Goal: Transaction & Acquisition: Purchase product/service

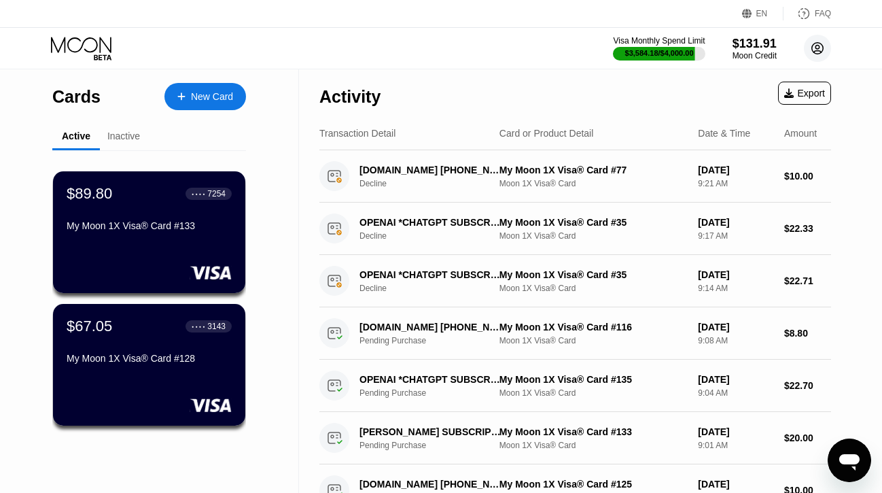
click at [819, 44] on circle at bounding box center [817, 48] width 27 height 27
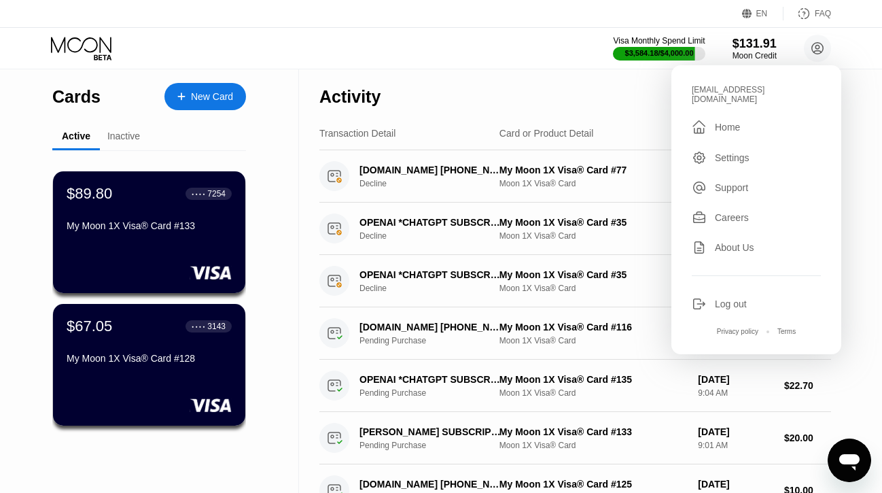
click at [590, 71] on div "Activity Export" at bounding box center [575, 93] width 512 height 48
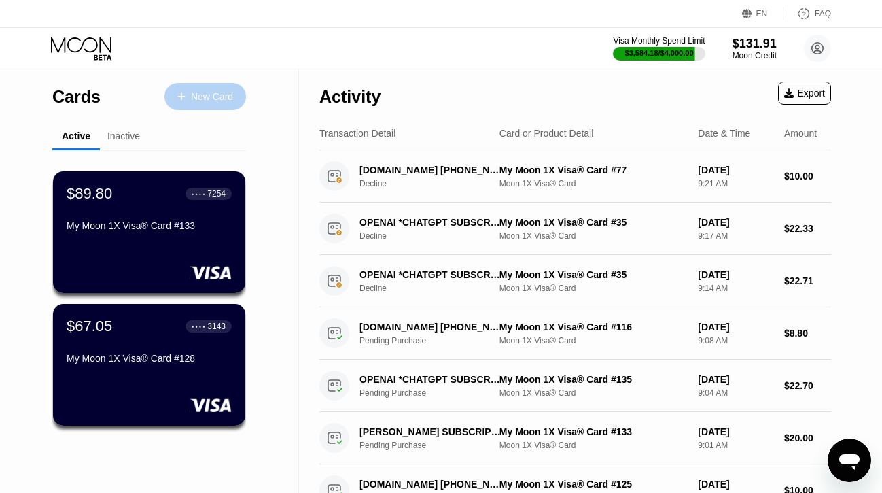
click at [211, 99] on div "New Card" at bounding box center [212, 97] width 42 height 12
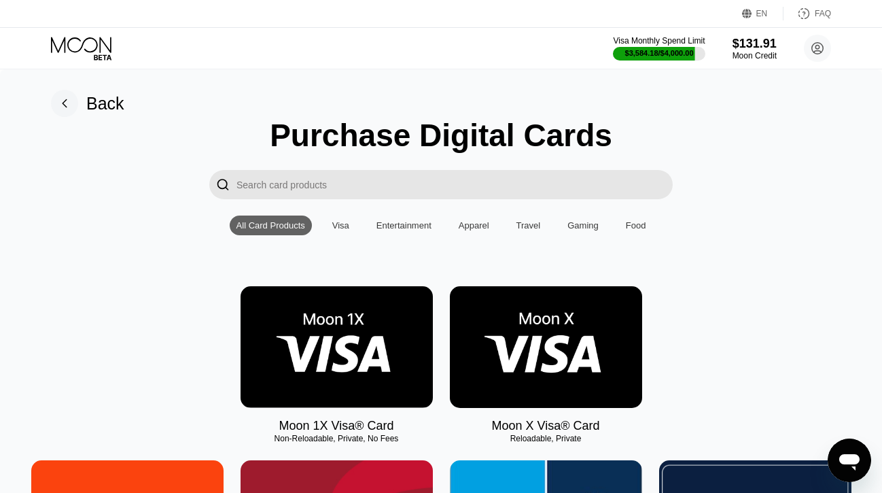
click at [336, 318] on img at bounding box center [336, 347] width 192 height 122
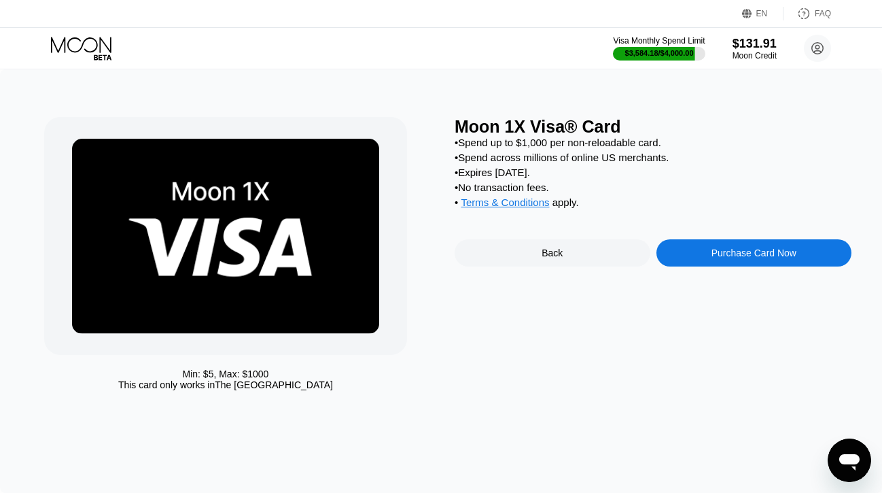
click at [728, 247] on div "Purchase Card Now" at bounding box center [754, 252] width 196 height 27
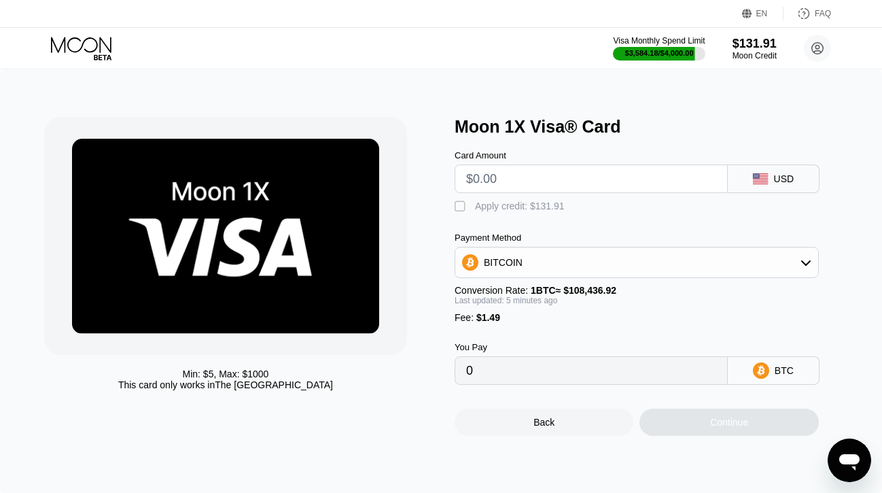
click at [587, 178] on input "text" at bounding box center [591, 178] width 250 height 27
type input "$1"
type input "0.00002305"
type input "$15"
type input "0.00015264"
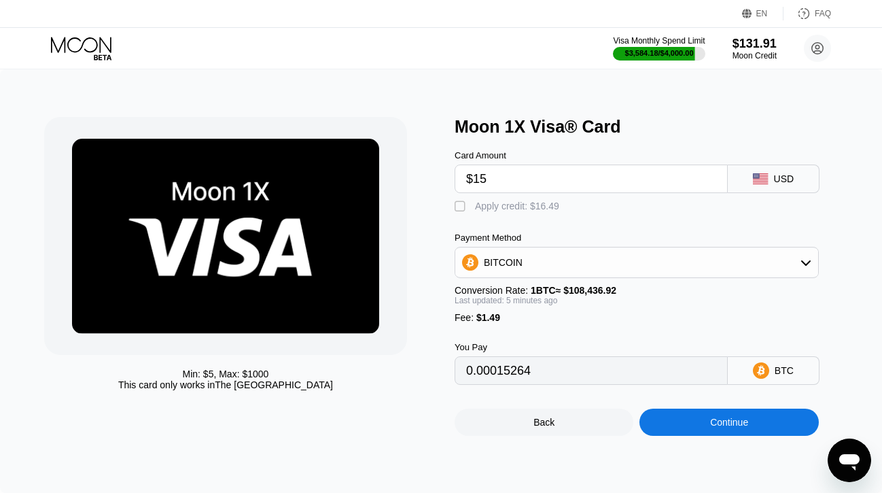
type input "$15"
click at [537, 204] on div "Apply credit: $16.49" at bounding box center [517, 205] width 84 height 11
type input "0"
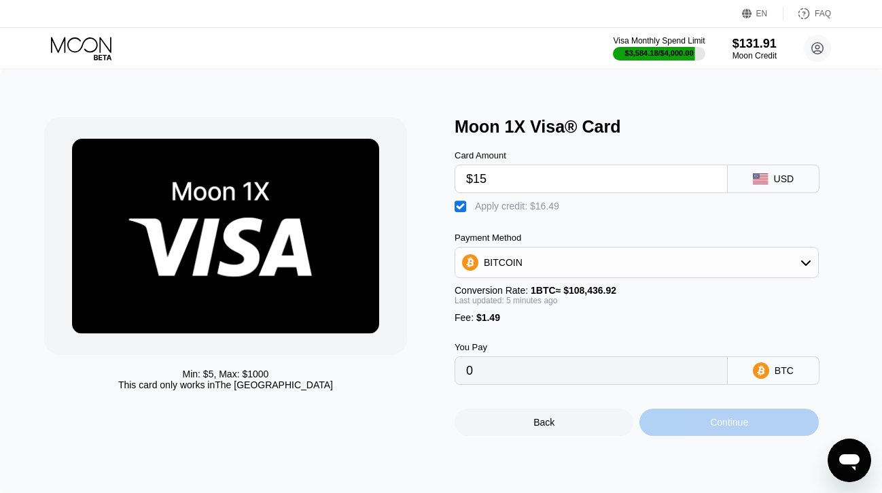
click at [677, 420] on div "Continue" at bounding box center [728, 421] width 179 height 27
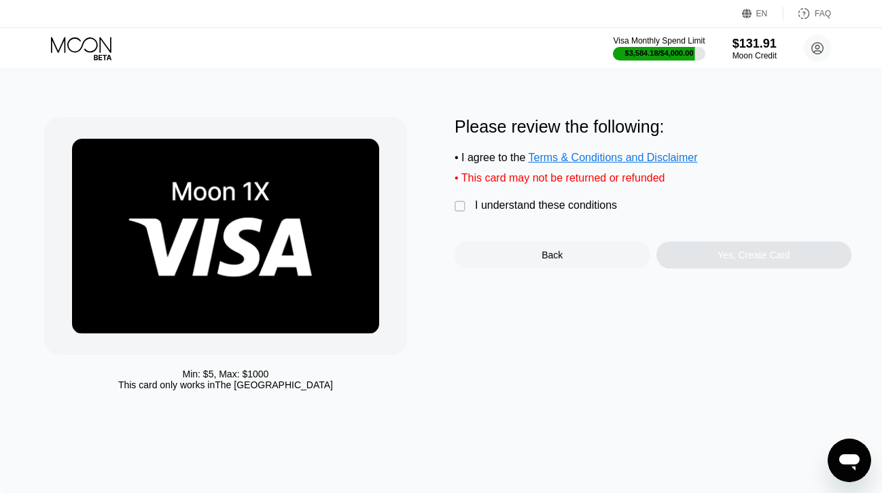
click at [607, 213] on div " I understand these conditions" at bounding box center [538, 206] width 169 height 14
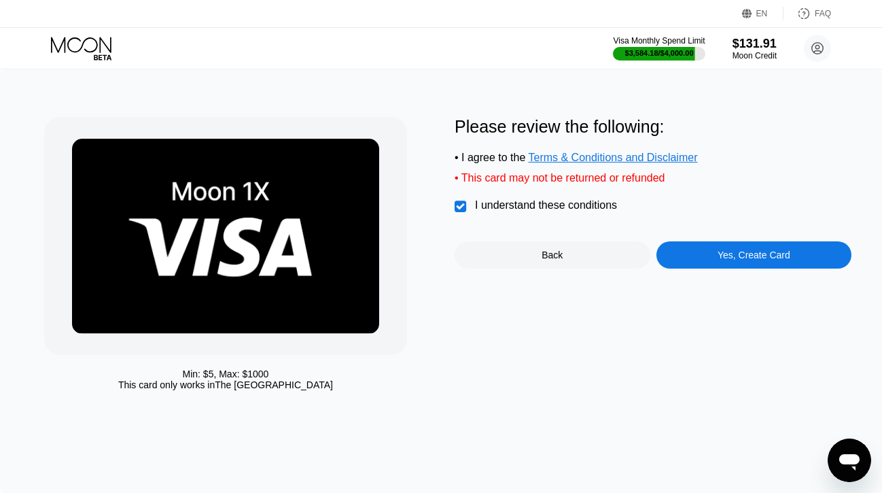
click at [686, 253] on div "Yes, Create Card" at bounding box center [754, 254] width 196 height 27
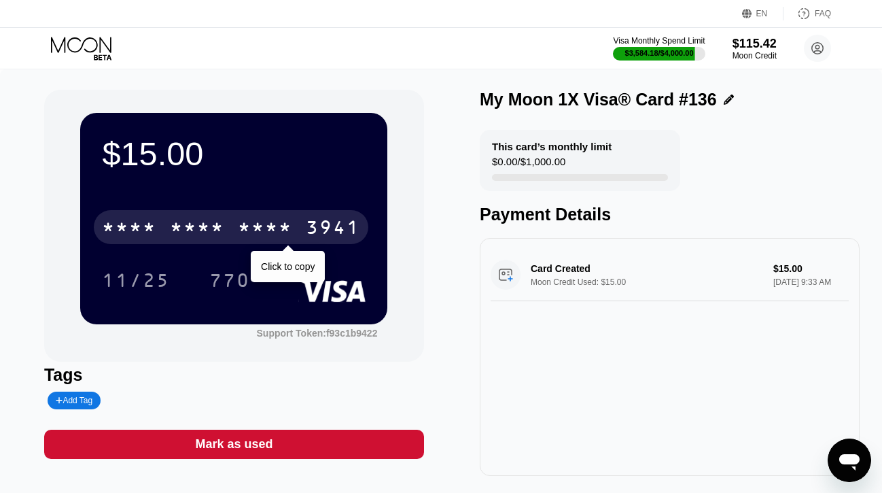
click at [308, 216] on div "* * * * * * * * * * * * 3941" at bounding box center [231, 227] width 274 height 34
click at [322, 232] on div "3941" at bounding box center [333, 229] width 54 height 22
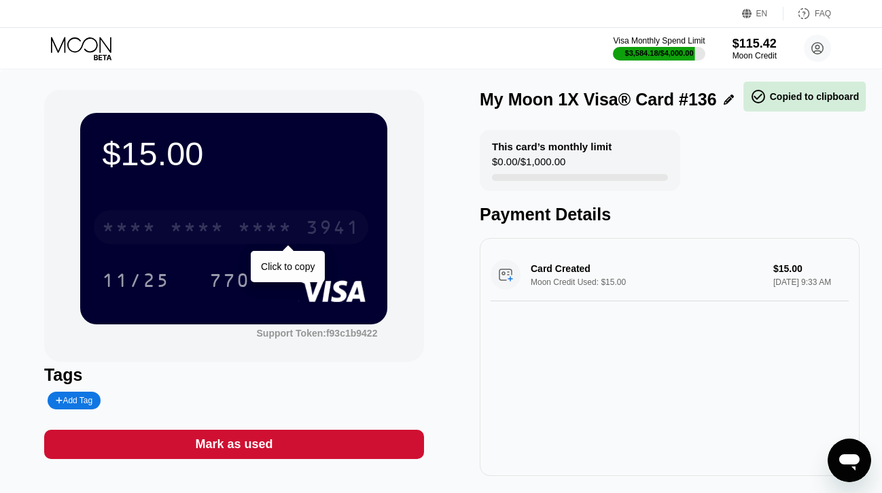
click at [322, 232] on div "3941" at bounding box center [333, 229] width 54 height 22
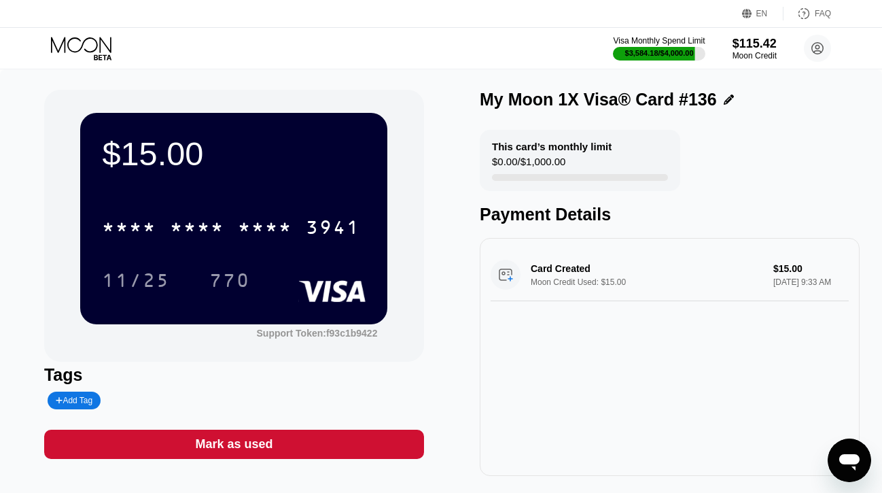
click at [87, 40] on icon at bounding box center [82, 49] width 63 height 24
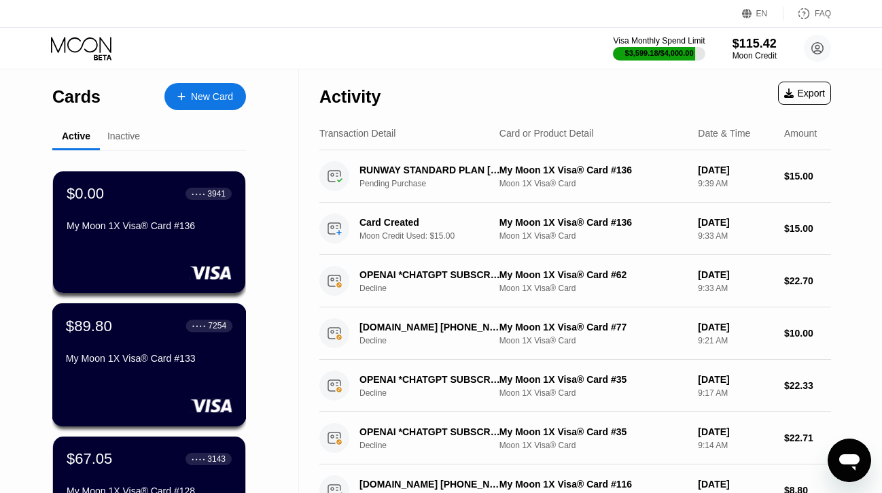
click at [141, 363] on div "My Moon 1X Visa® Card #133" at bounding box center [149, 358] width 166 height 11
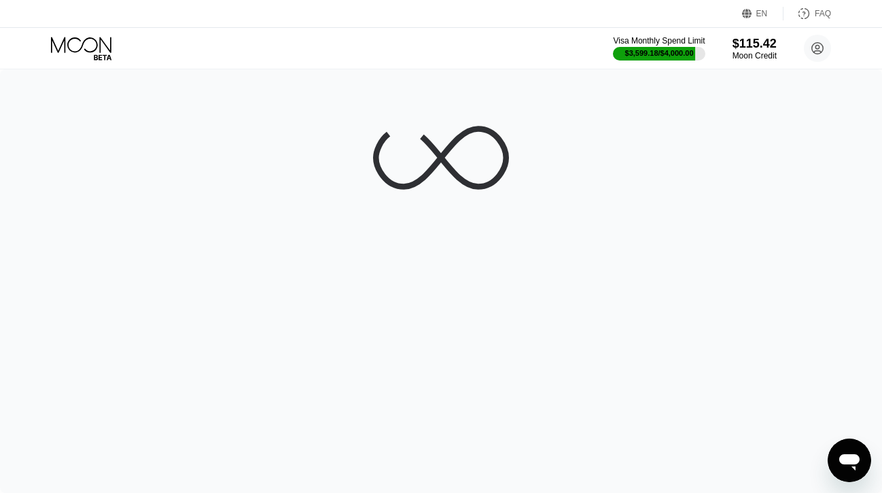
click at [87, 44] on icon at bounding box center [82, 49] width 63 height 24
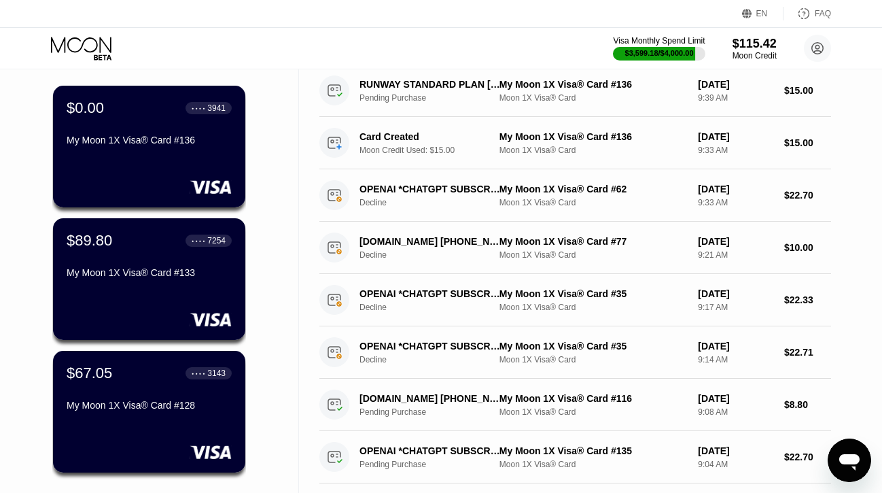
scroll to position [99, 0]
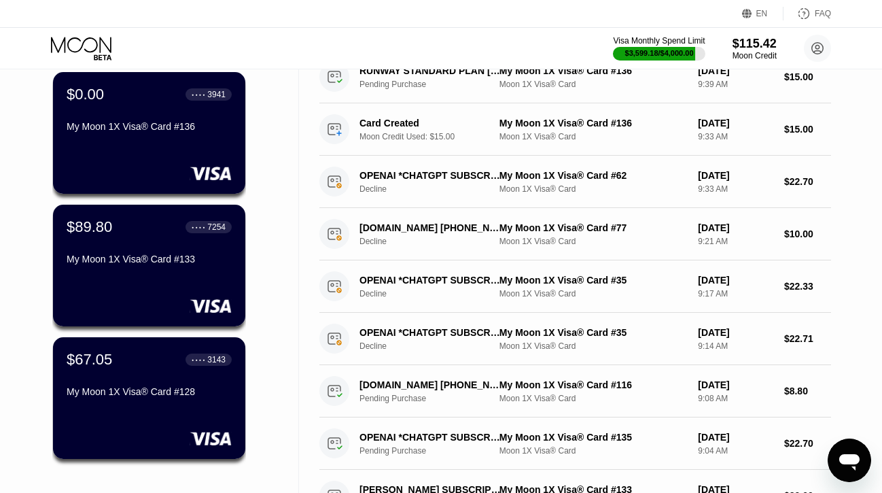
click at [129, 374] on div "$67.05 ● ● ● ● 3143 My Moon 1X Visa® Card #128" at bounding box center [149, 377] width 165 height 52
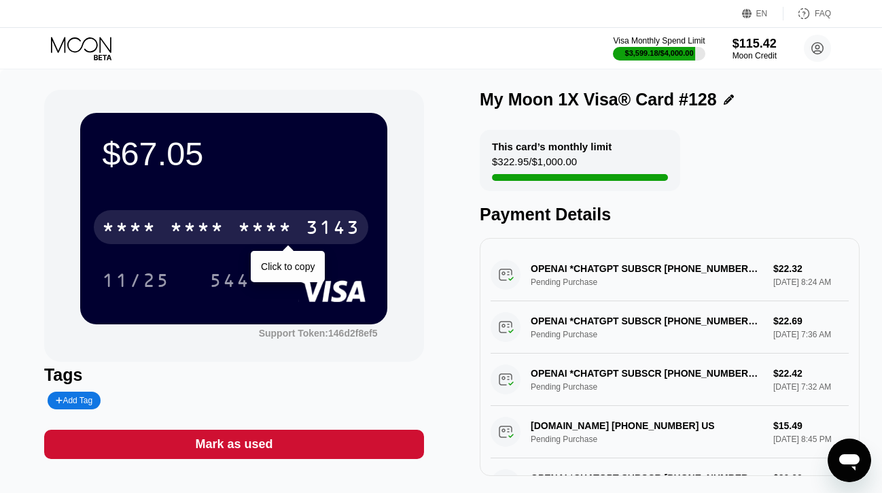
click at [244, 213] on div "* * * * * * * * * * * * 3143" at bounding box center [231, 227] width 274 height 34
click at [243, 223] on div "2770" at bounding box center [265, 229] width 54 height 22
click at [243, 223] on div "* * * *" at bounding box center [265, 229] width 54 height 22
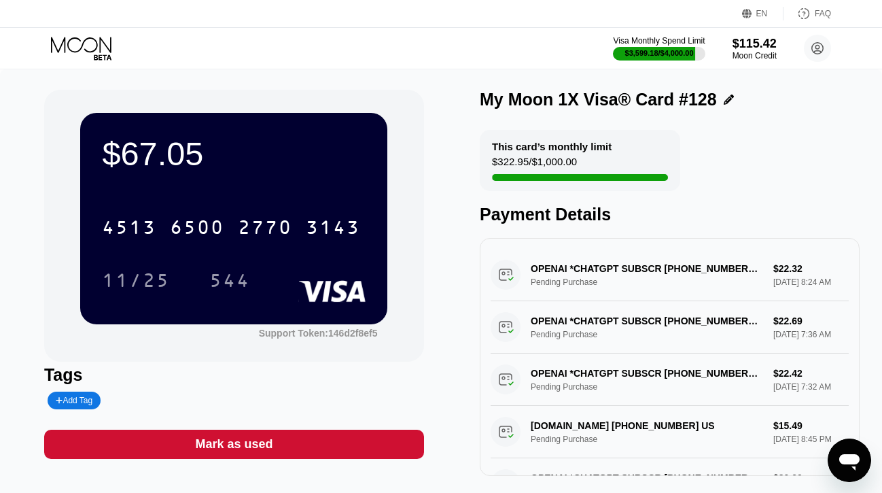
click at [73, 39] on icon at bounding box center [82, 49] width 63 height 24
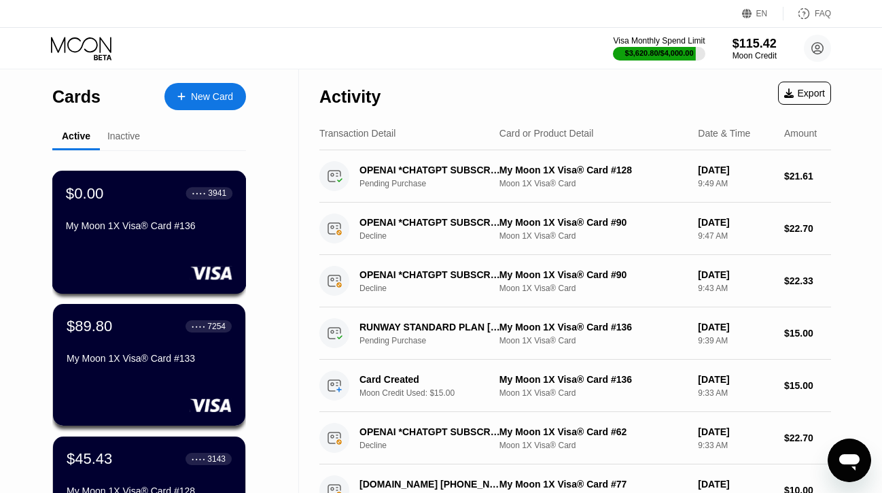
click at [173, 220] on div "My Moon 1X Visa® Card #136" at bounding box center [149, 225] width 166 height 11
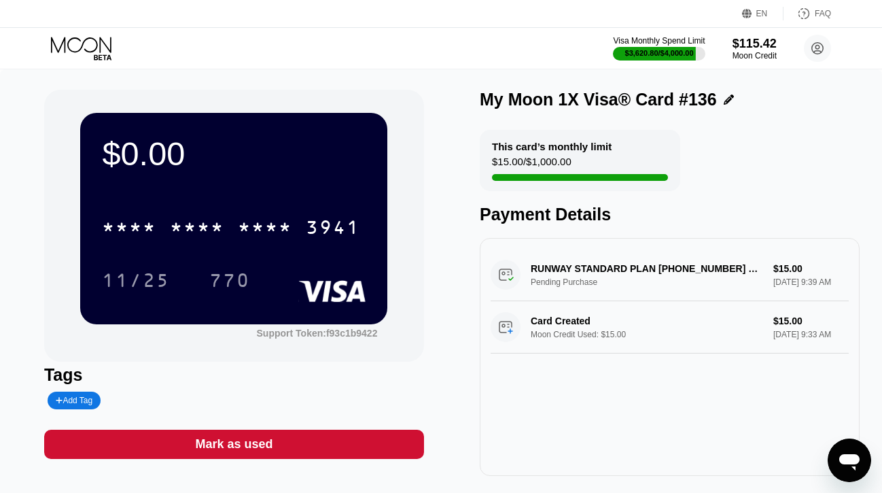
click at [238, 445] on div "Mark as used" at bounding box center [233, 444] width 77 height 16
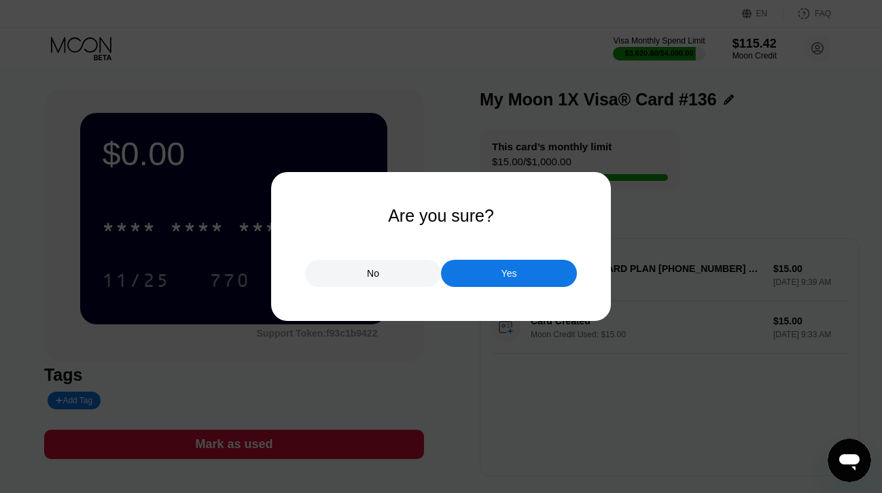
click at [496, 274] on div "Yes" at bounding box center [509, 273] width 136 height 27
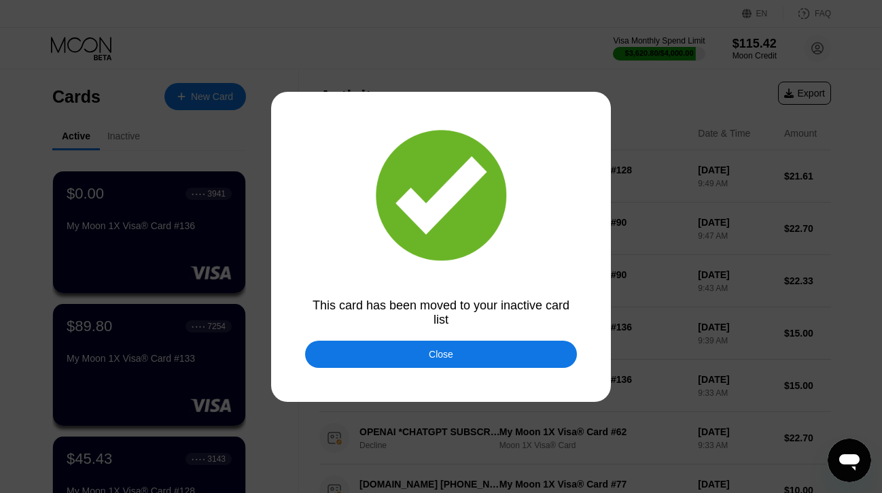
click at [379, 349] on div "Close" at bounding box center [441, 353] width 272 height 27
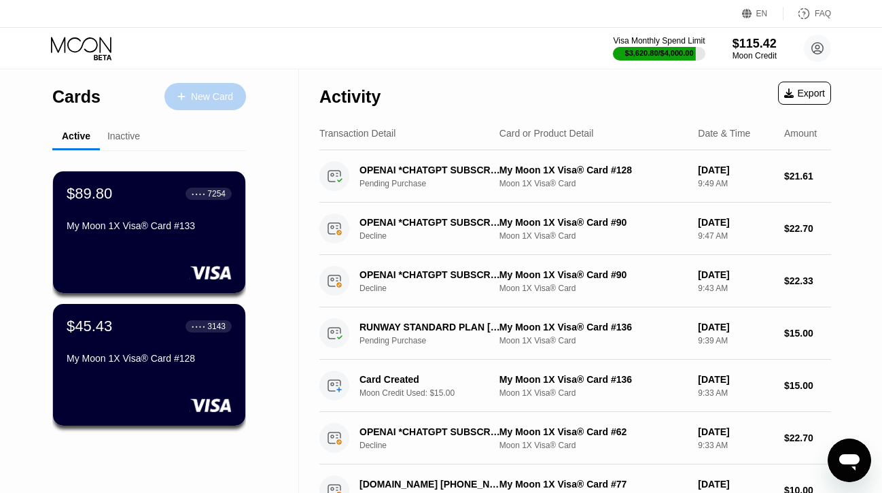
click at [194, 94] on div "New Card" at bounding box center [212, 97] width 42 height 12
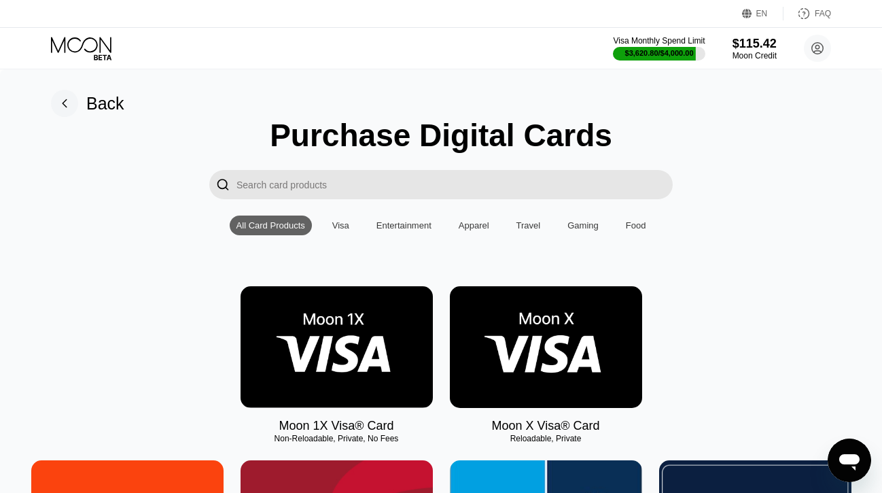
click at [338, 296] on img at bounding box center [336, 347] width 192 height 122
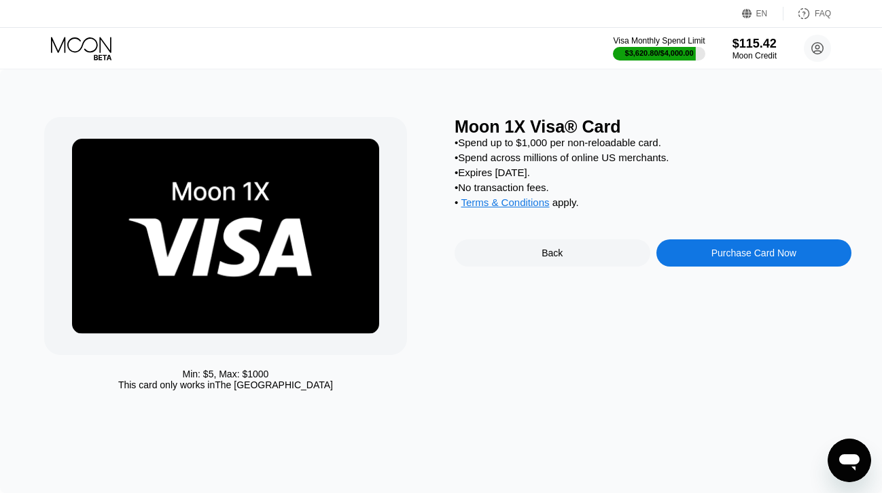
click at [701, 254] on div "Purchase Card Now" at bounding box center [754, 252] width 196 height 27
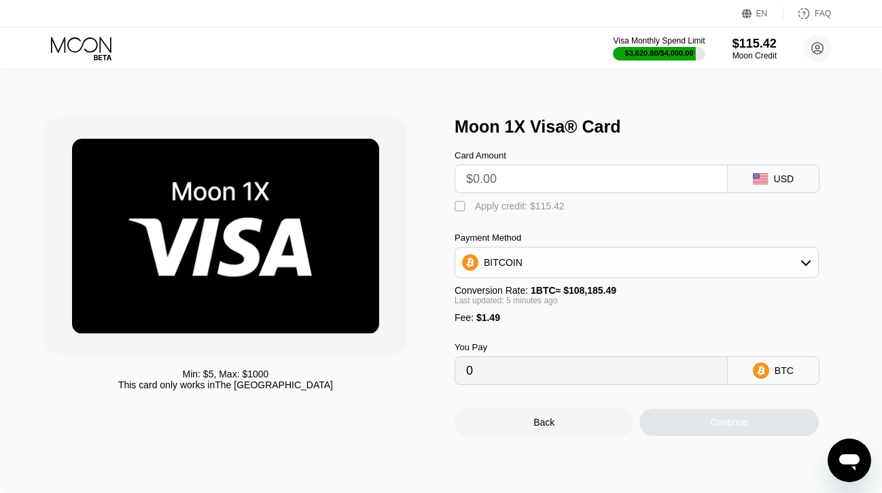
click at [565, 183] on input "text" at bounding box center [591, 178] width 250 height 27
type input "$10"
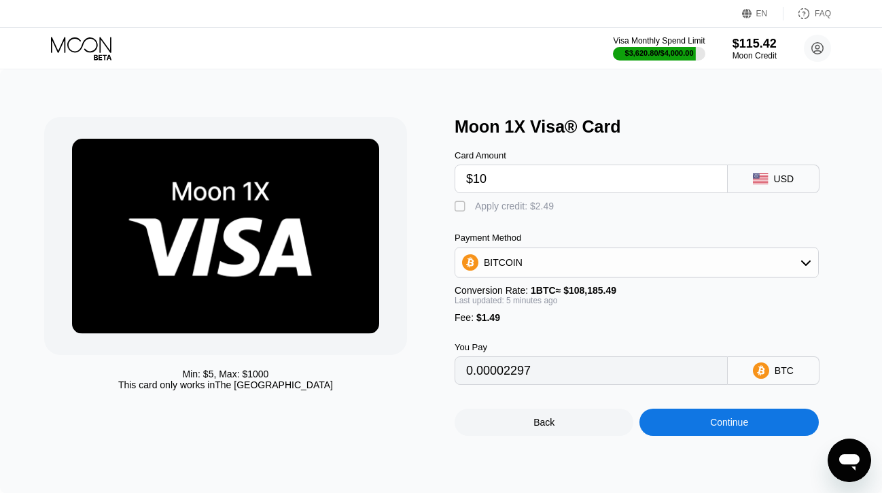
type input "0.00010596"
type input "$10"
click at [554, 207] on div "Apply credit: $11.49" at bounding box center [517, 205] width 84 height 11
type input "0"
click at [675, 414] on div "Continue" at bounding box center [728, 421] width 179 height 27
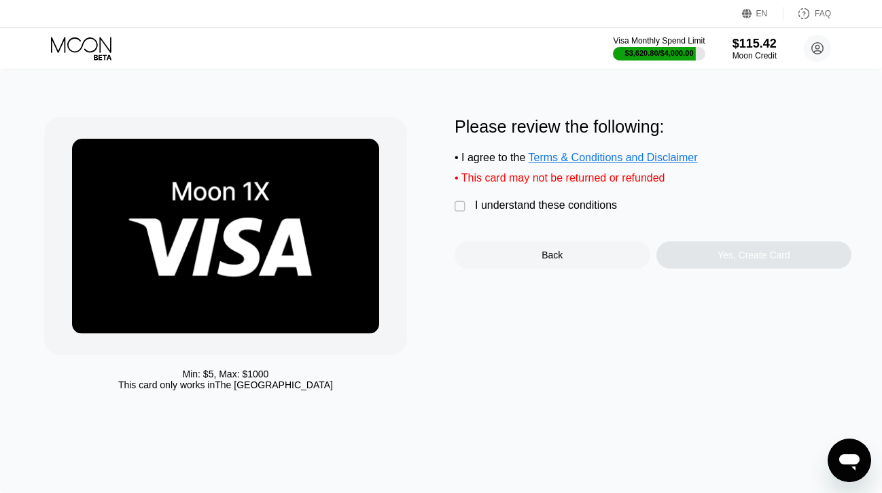
click at [589, 200] on div "I understand these conditions" at bounding box center [546, 205] width 142 height 12
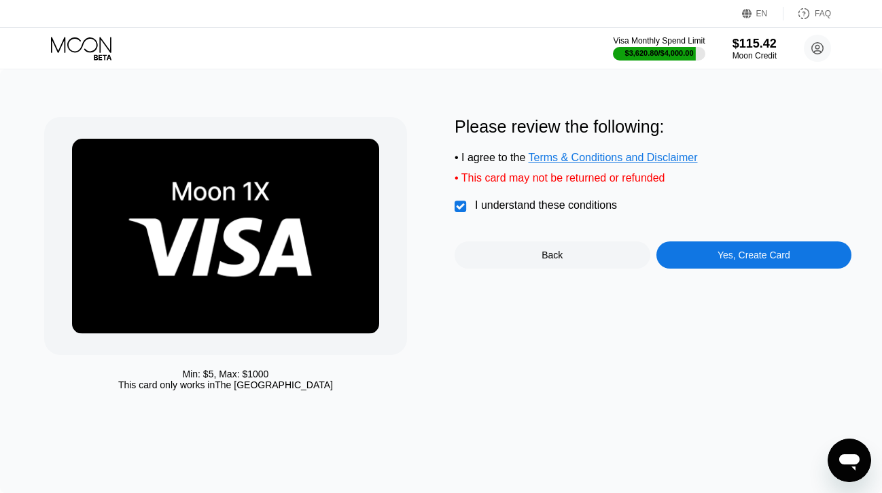
click at [684, 267] on div "Yes, Create Card" at bounding box center [754, 254] width 196 height 27
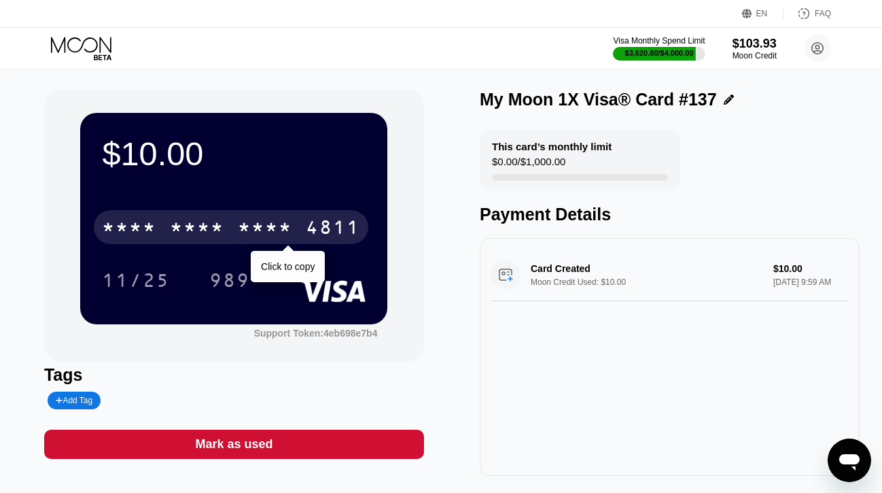
click at [342, 221] on div "4811" at bounding box center [333, 229] width 54 height 22
click at [297, 218] on div "4513 6500 2191 4811" at bounding box center [231, 227] width 274 height 34
click at [297, 218] on div "* * * * * * * * * * * * 4811" at bounding box center [231, 227] width 274 height 34
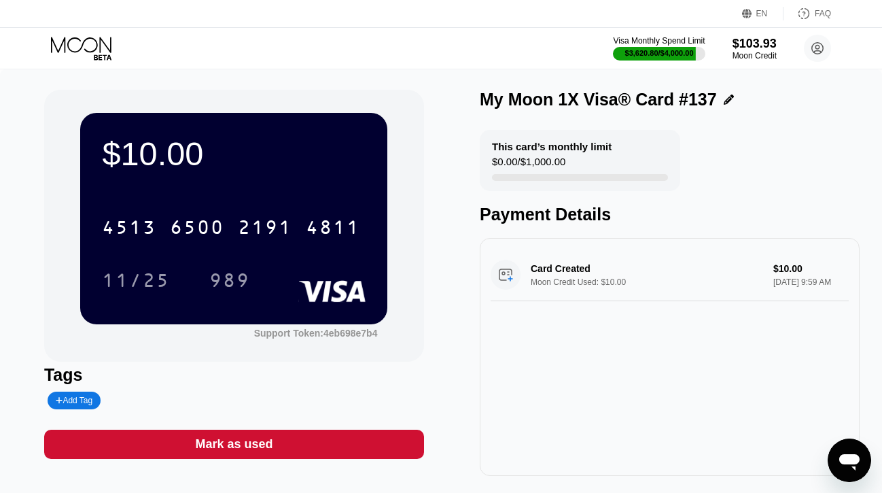
click at [73, 42] on icon at bounding box center [82, 49] width 63 height 24
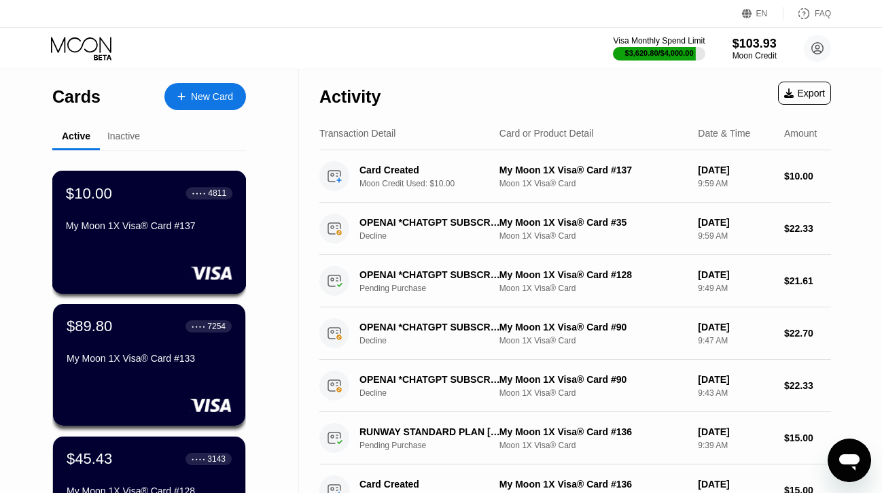
click at [177, 243] on div "$10.00 ● ● ● ● 4811 My Moon 1X Visa® Card #137" at bounding box center [149, 232] width 194 height 123
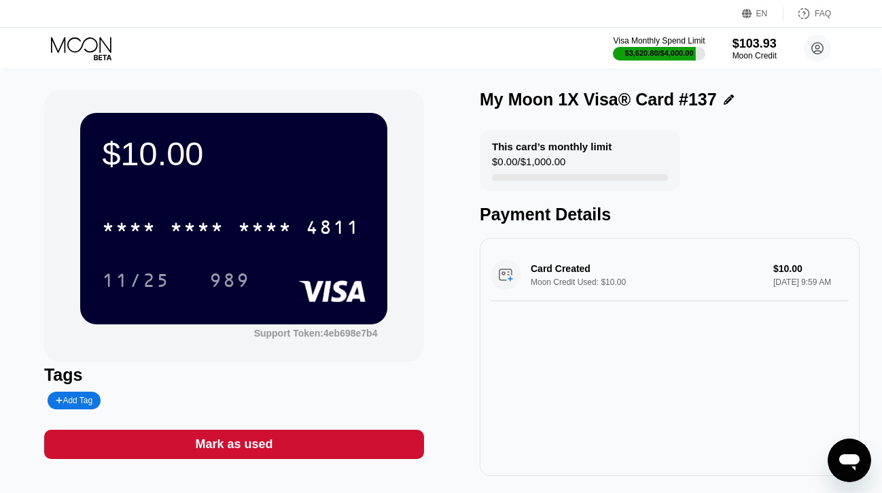
click at [77, 45] on icon at bounding box center [82, 49] width 63 height 24
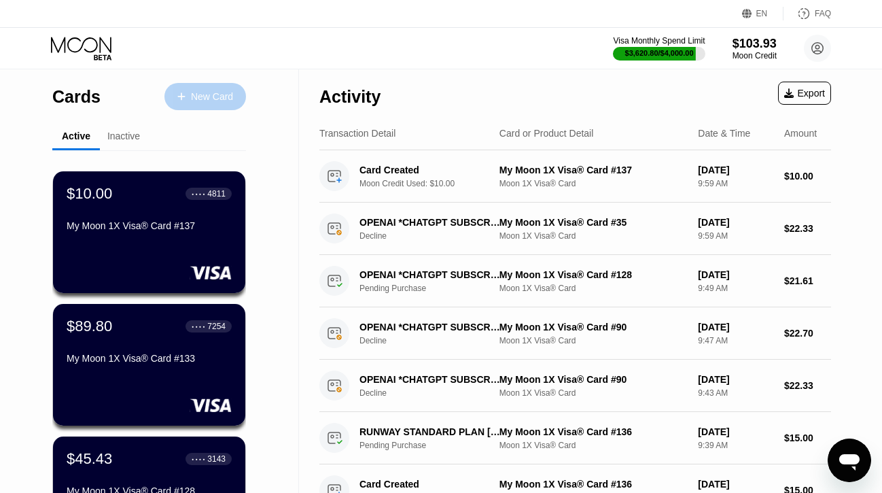
click at [189, 102] on div at bounding box center [187, 97] width 5 height 12
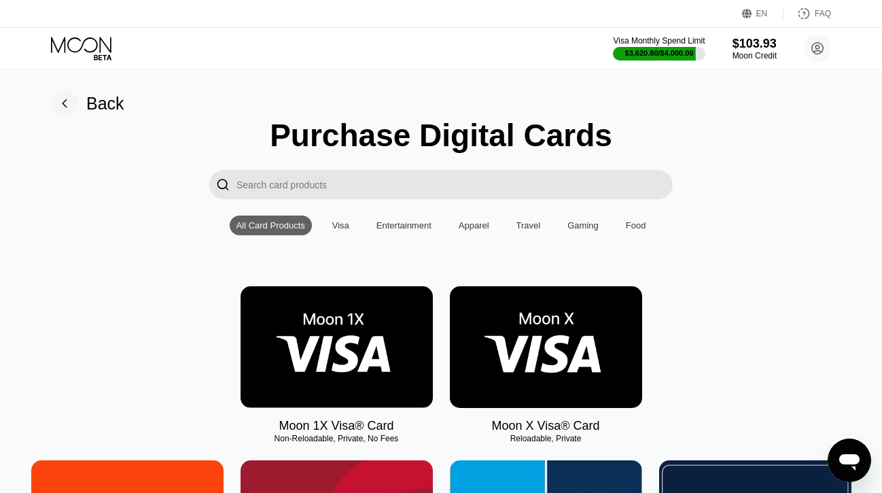
click at [325, 329] on img at bounding box center [336, 347] width 192 height 122
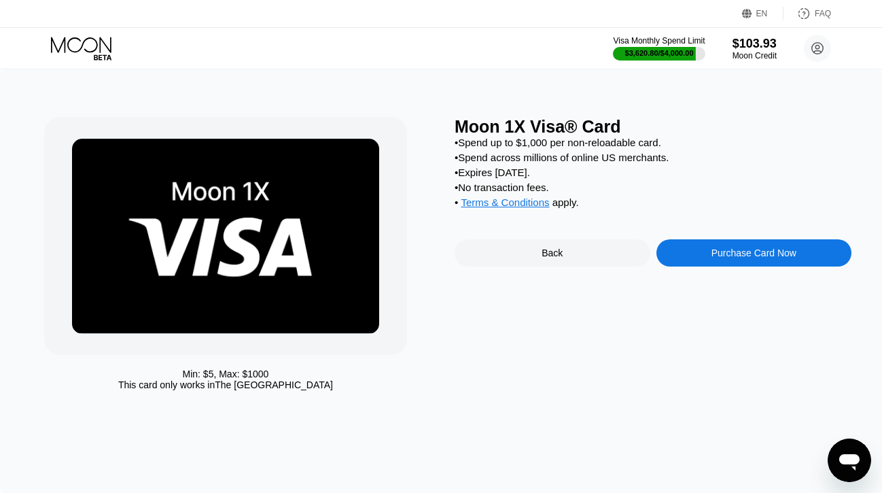
click at [701, 251] on div "Purchase Card Now" at bounding box center [754, 252] width 196 height 27
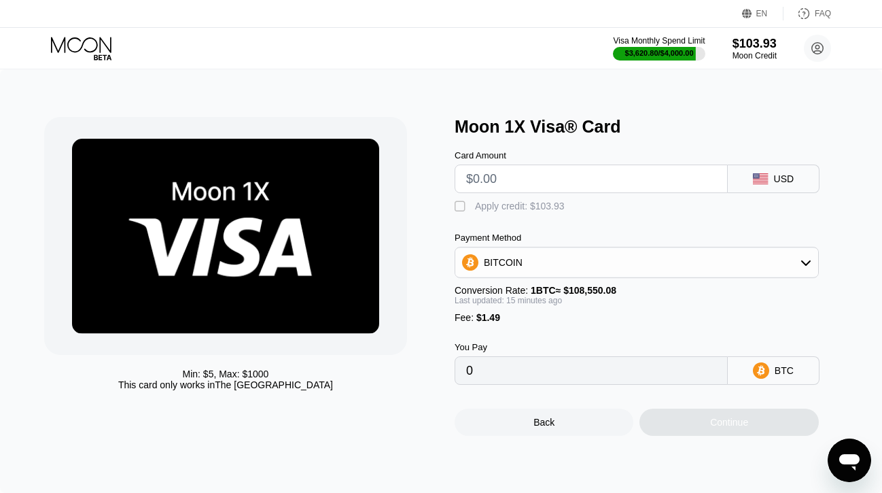
click at [562, 181] on input "text" at bounding box center [591, 178] width 250 height 27
type input "$1"
type input "0.00002294"
type input "$19"
type input "0.00018877"
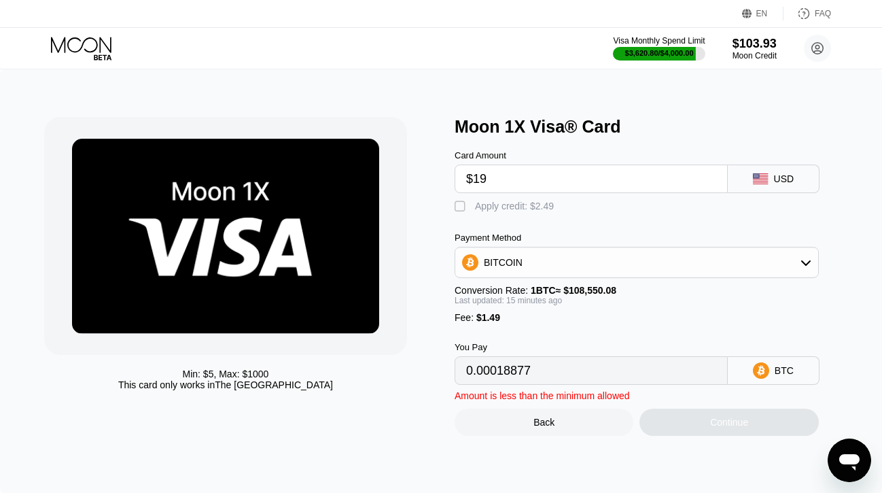
type input "$190"
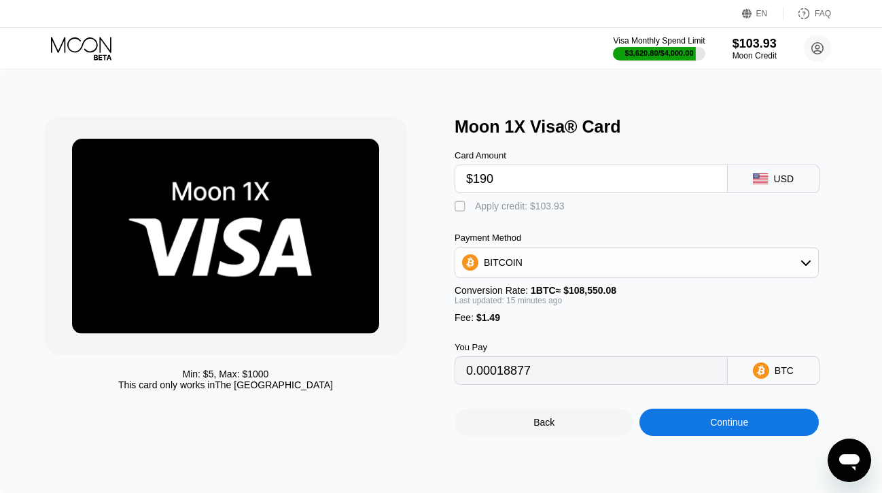
type input "0.00176408"
type input "$190"
click at [550, 202] on div "Apply credit: $103.93" at bounding box center [520, 205] width 90 height 11
type input "0.00080664"
click at [665, 423] on div "Continue" at bounding box center [728, 421] width 179 height 27
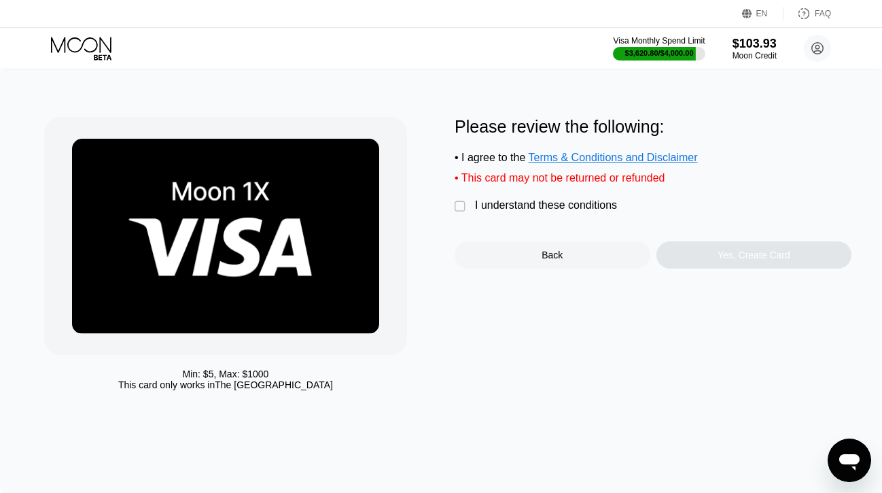
click at [543, 205] on div "I understand these conditions" at bounding box center [546, 205] width 142 height 12
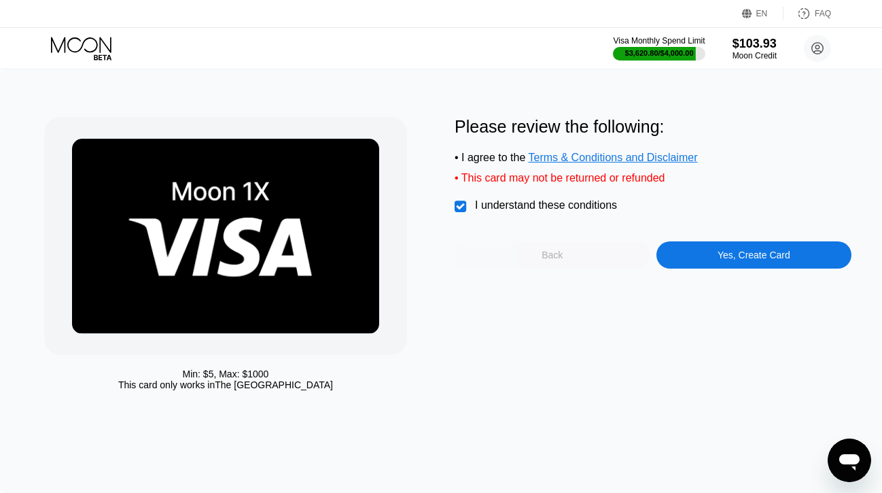
click at [535, 253] on div "Back" at bounding box center [552, 254] width 196 height 27
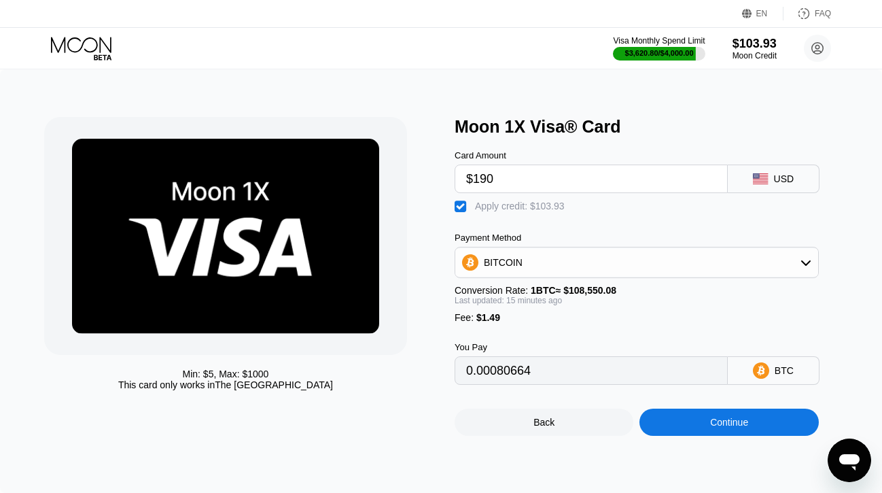
drag, startPoint x: 497, startPoint y: 178, endPoint x: 447, endPoint y: 177, distance: 50.3
click at [448, 177] on div "Min: $ 5 , Max: $ 1000 This card only works in The United States Moon 1X Visa® …" at bounding box center [440, 276] width 793 height 319
type input "$2"
type input "0"
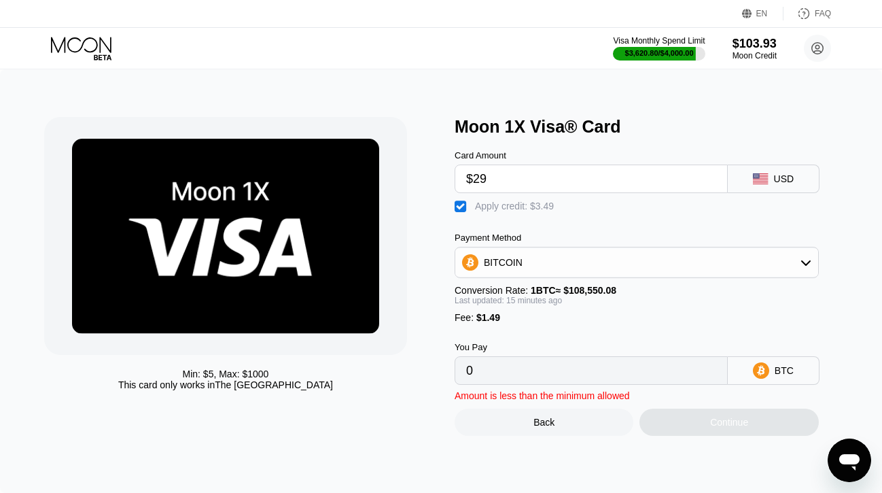
type input "$290"
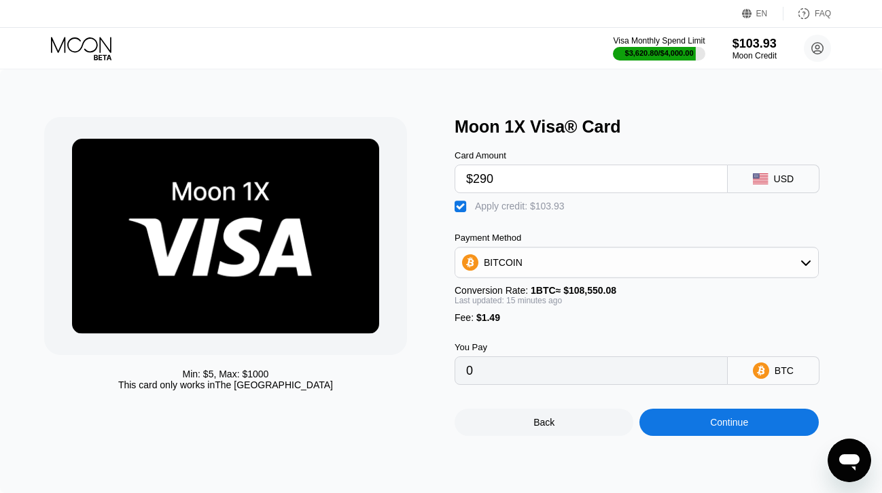
type input "0.00172787"
type input "$290"
click at [655, 421] on div "Continue" at bounding box center [728, 421] width 179 height 27
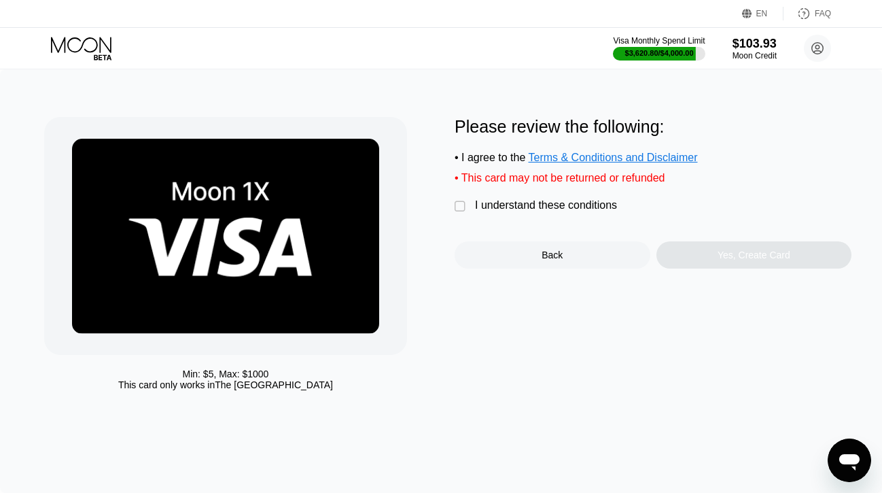
click at [614, 211] on div "I understand these conditions" at bounding box center [546, 205] width 142 height 12
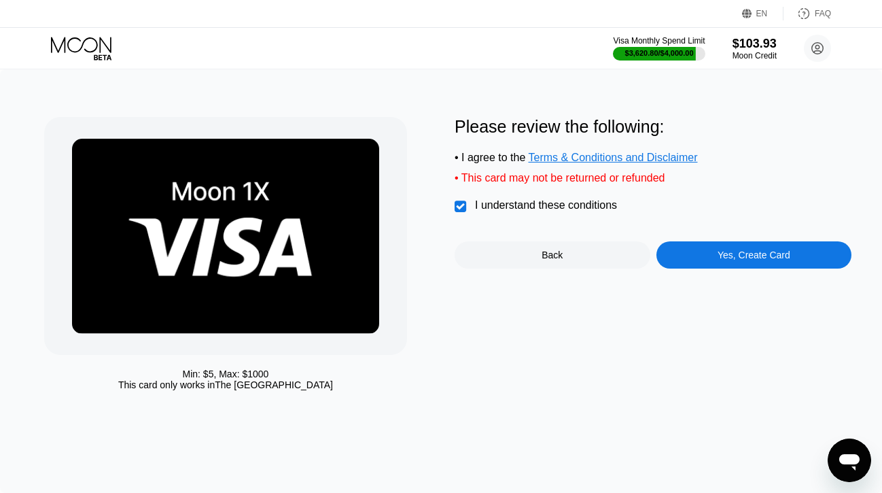
click at [709, 260] on div "Yes, Create Card" at bounding box center [754, 254] width 196 height 27
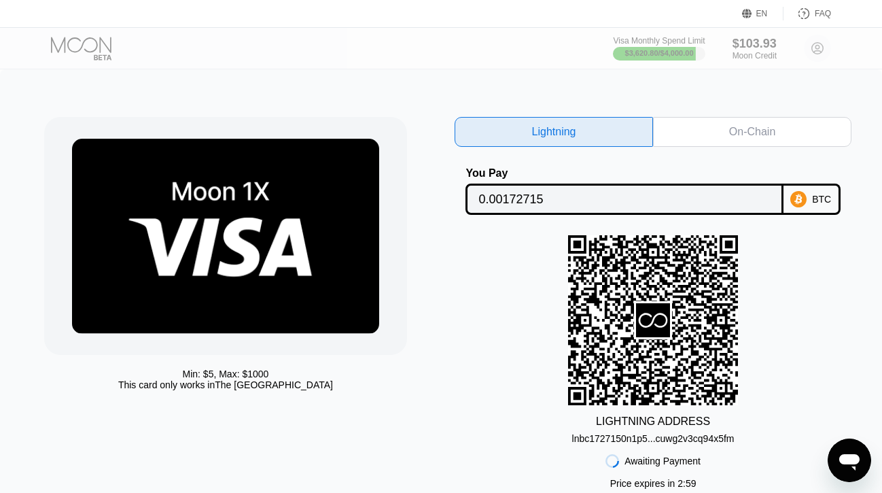
scroll to position [220, 0]
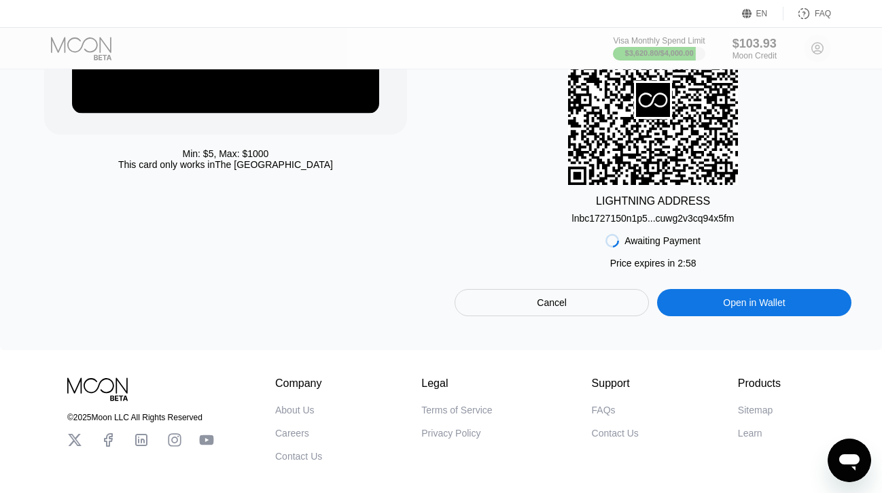
click at [560, 296] on div "Cancel" at bounding box center [551, 302] width 194 height 27
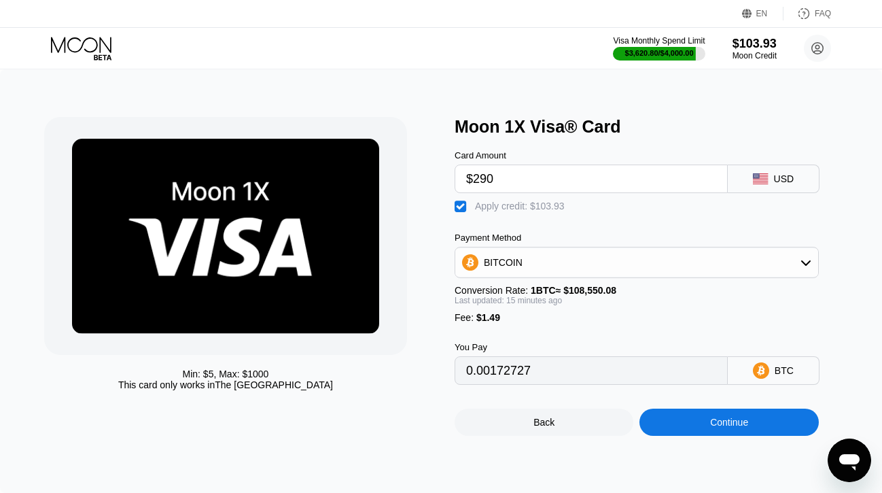
click at [717, 417] on div "Continue" at bounding box center [729, 421] width 38 height 11
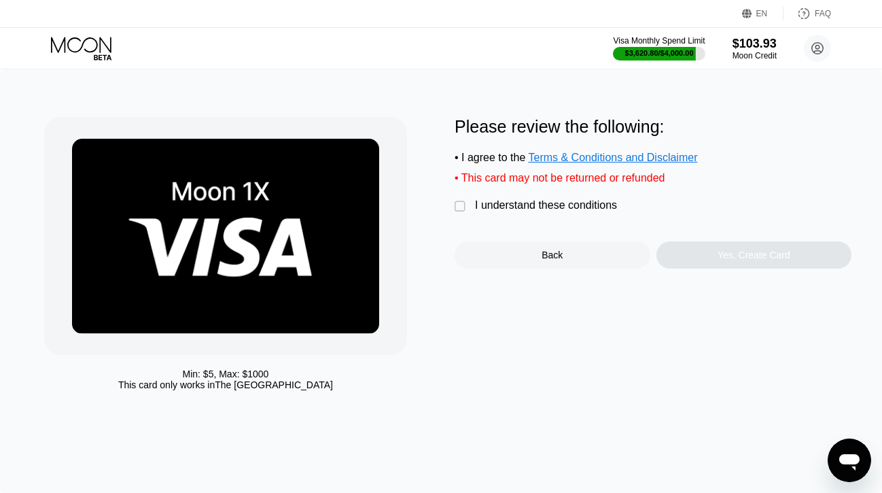
click at [84, 38] on icon at bounding box center [82, 49] width 63 height 24
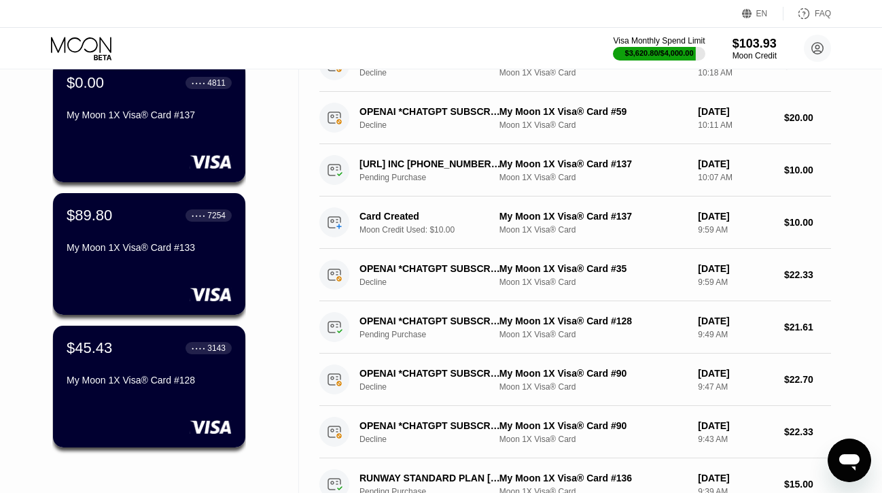
scroll to position [120, 0]
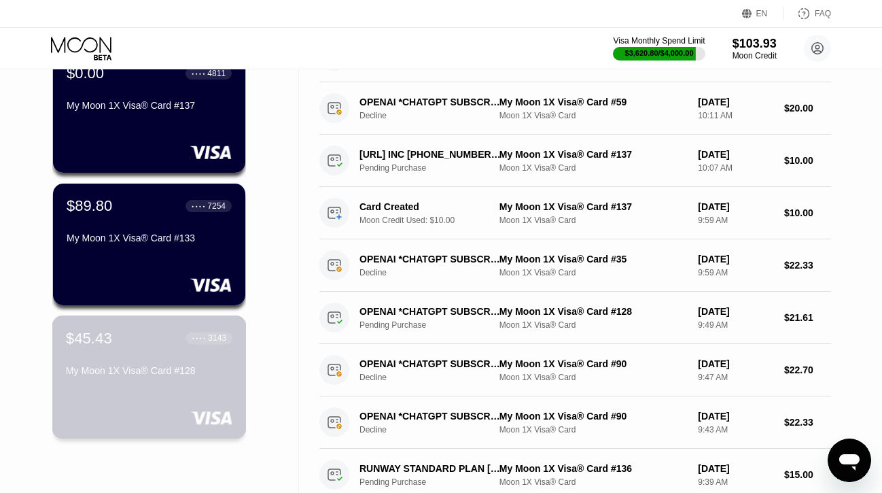
click at [109, 357] on div "$45.43 ● ● ● ● 3143 My Moon 1X Visa® Card #128" at bounding box center [149, 355] width 166 height 52
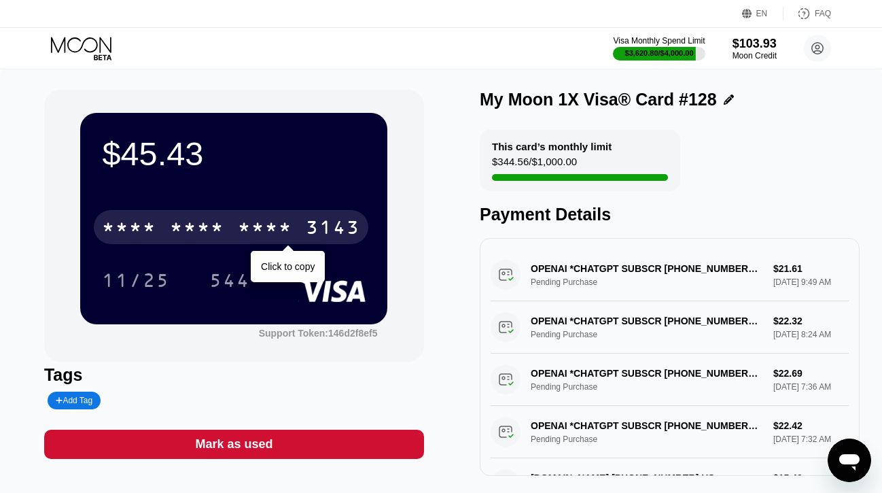
click at [234, 232] on div "* * * * * * * * * * * * 3143" at bounding box center [231, 227] width 274 height 34
click at [234, 232] on div "4513 6500 2770 3143" at bounding box center [231, 227] width 274 height 34
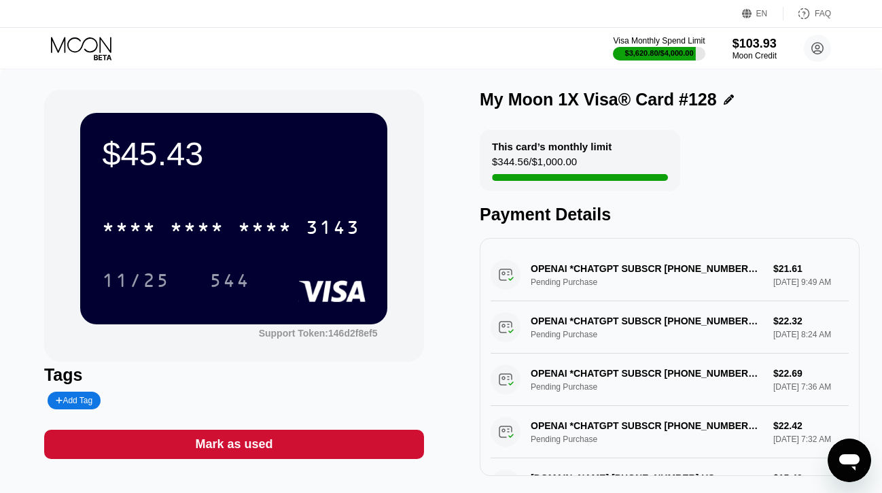
click at [93, 51] on icon at bounding box center [81, 45] width 60 height 16
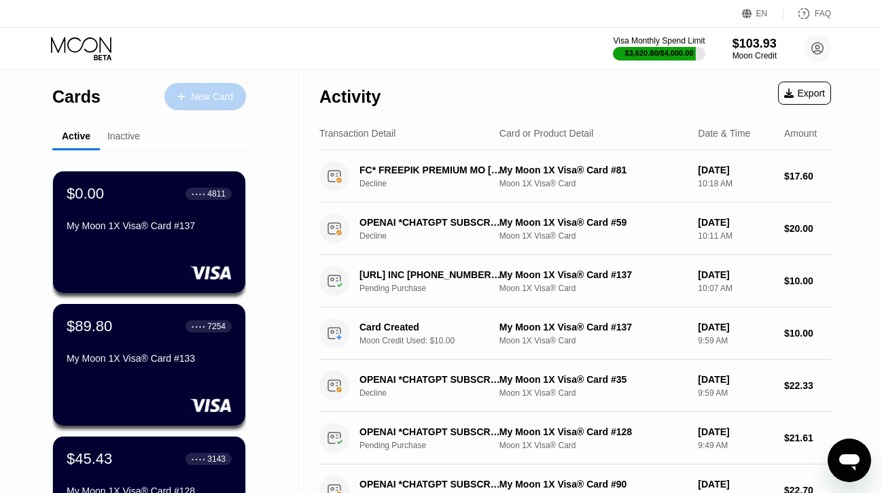
click at [207, 99] on div "New Card" at bounding box center [212, 97] width 42 height 12
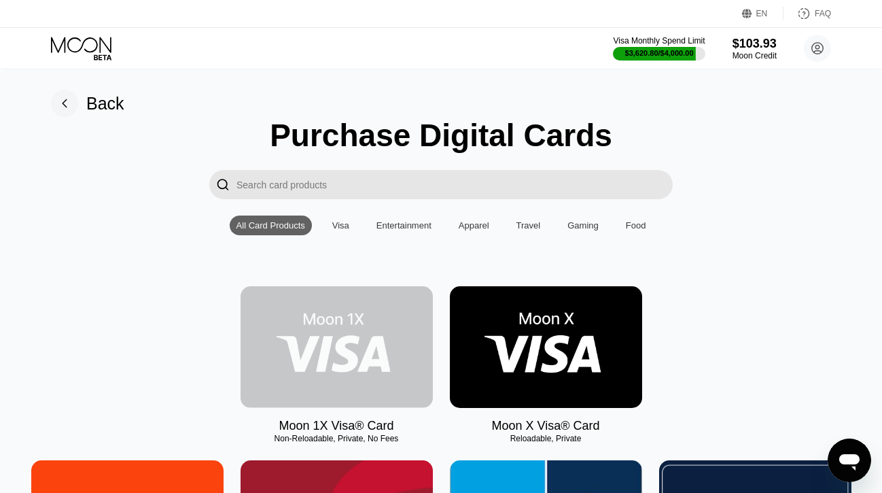
click at [340, 370] on img at bounding box center [336, 347] width 192 height 122
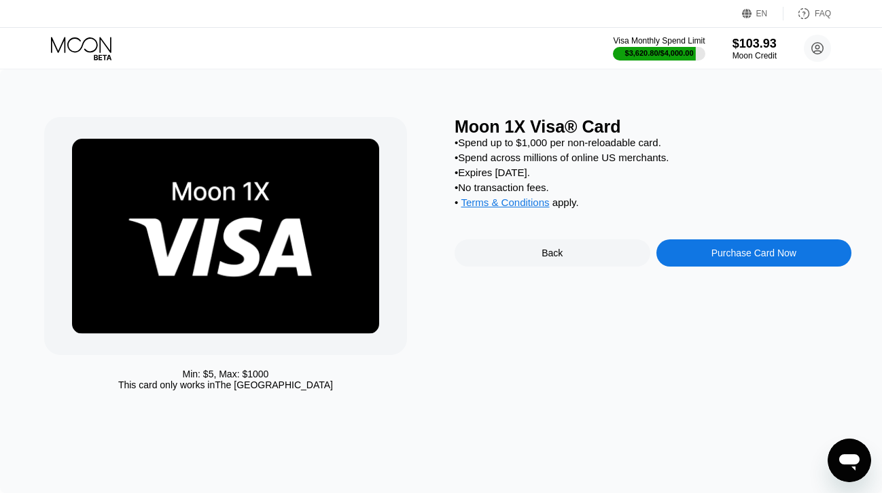
click at [717, 253] on div "Purchase Card Now" at bounding box center [753, 252] width 85 height 11
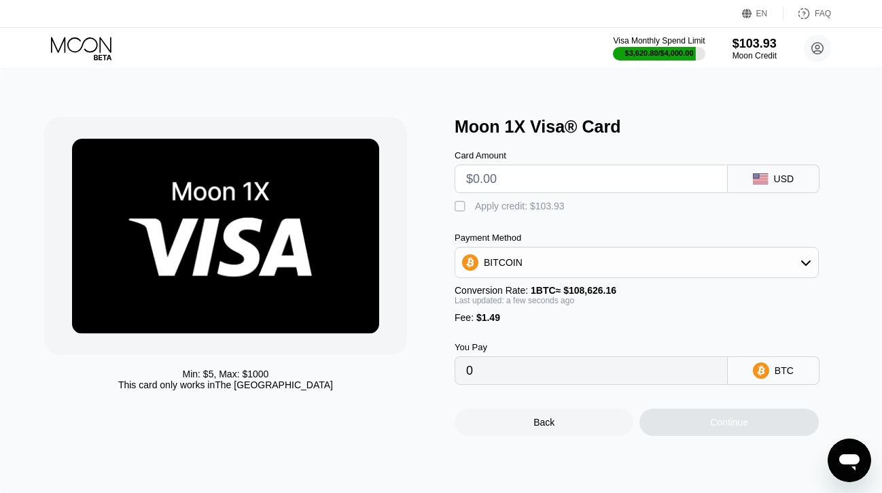
click at [577, 180] on input "text" at bounding box center [591, 178] width 250 height 27
type input "$1"
type input "0.00002293"
type input "$10"
type input "0.00010578"
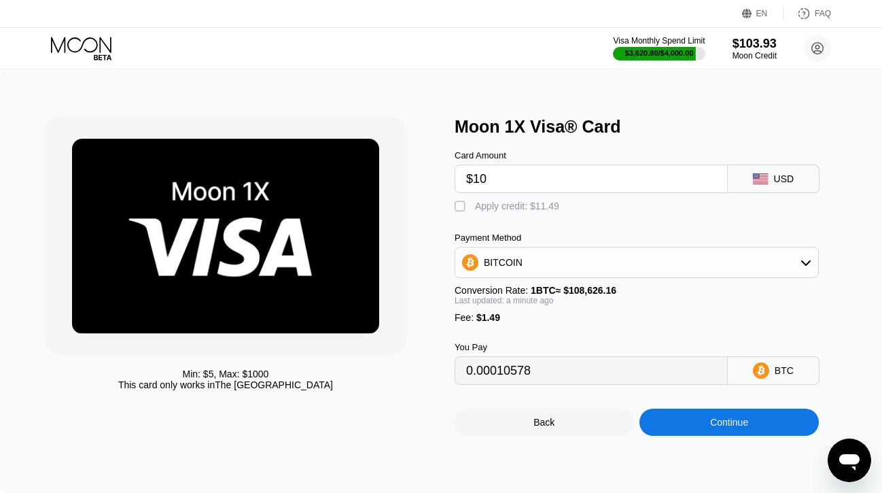
type input "$10"
click at [539, 203] on div "Apply credit: $11.49" at bounding box center [517, 205] width 84 height 11
type input "0"
click at [662, 418] on div "Continue" at bounding box center [728, 421] width 179 height 27
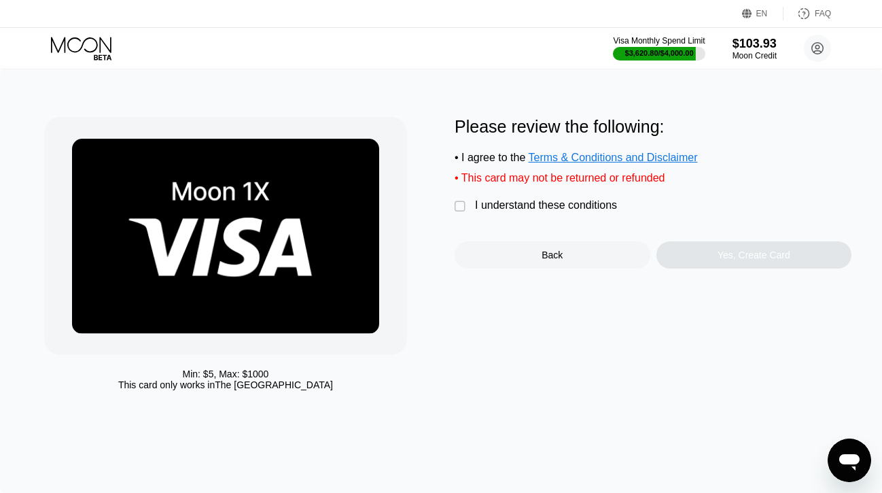
click at [552, 207] on div "I understand these conditions" at bounding box center [546, 205] width 142 height 12
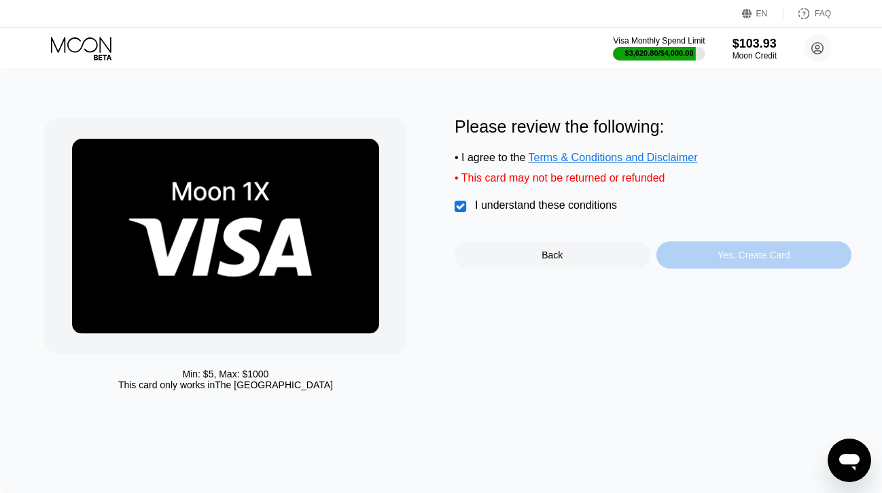
click at [681, 256] on div "Yes, Create Card" at bounding box center [754, 254] width 196 height 27
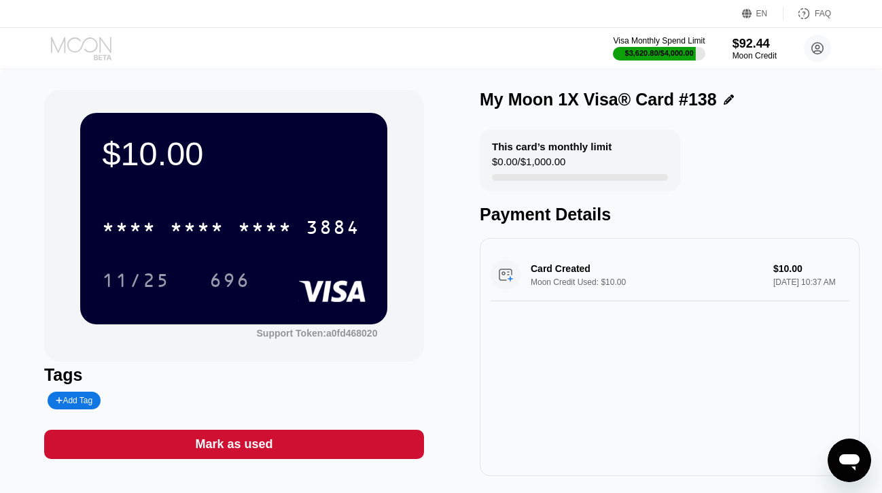
click at [91, 43] on icon at bounding box center [82, 49] width 63 height 24
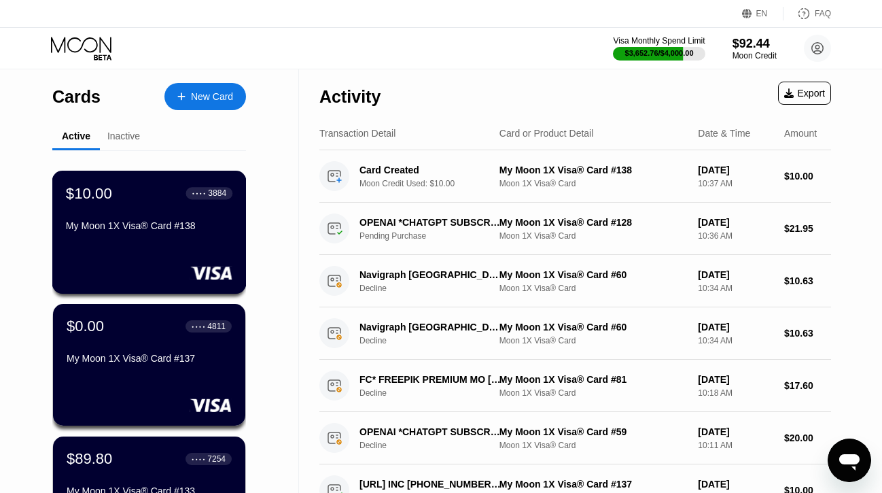
click at [158, 215] on div "$10.00 ● ● ● ● 3884 My Moon 1X Visa® Card #138" at bounding box center [149, 210] width 166 height 52
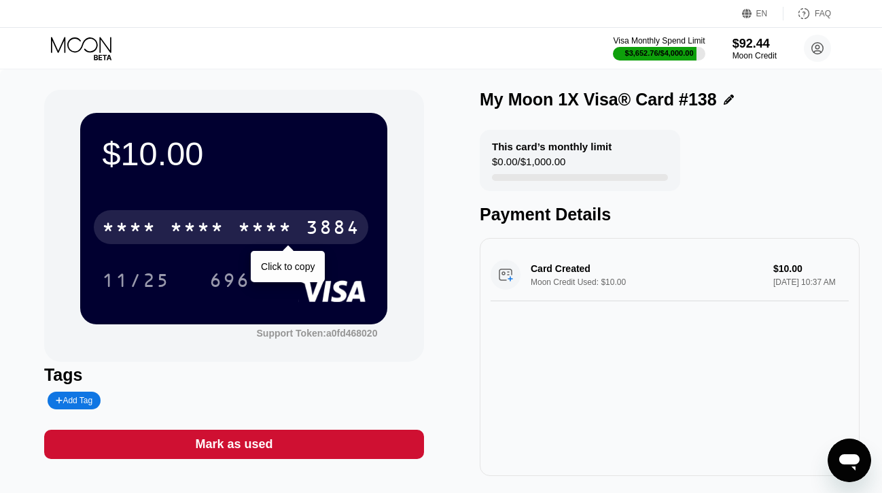
click at [225, 227] on div "* * * * * * * * * * * * 3884" at bounding box center [231, 227] width 274 height 34
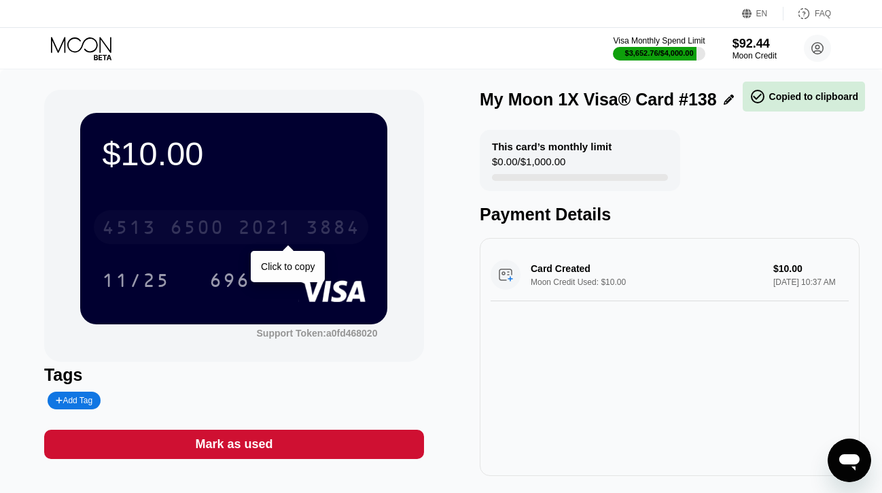
click at [225, 227] on div "[CREDIT_CARD_NUMBER]" at bounding box center [231, 227] width 274 height 34
click at [225, 227] on div "* * * * * * * * * * * * 3884" at bounding box center [231, 227] width 274 height 34
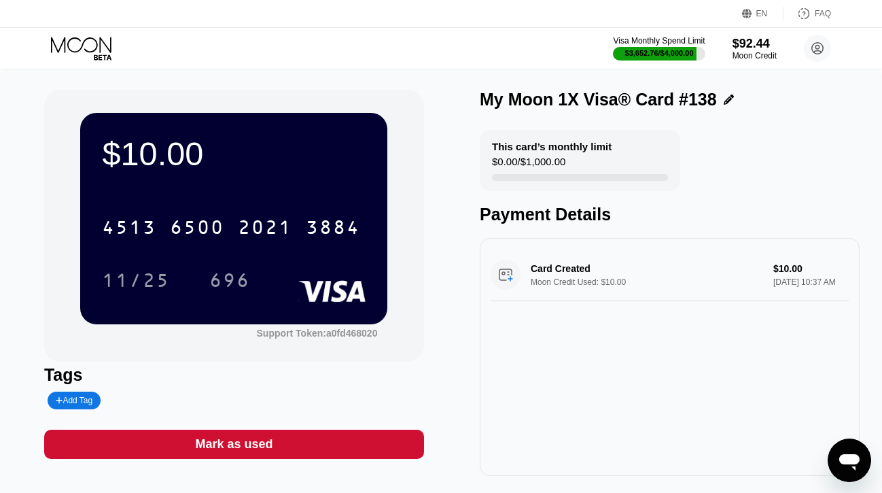
click at [91, 51] on icon at bounding box center [81, 45] width 60 height 16
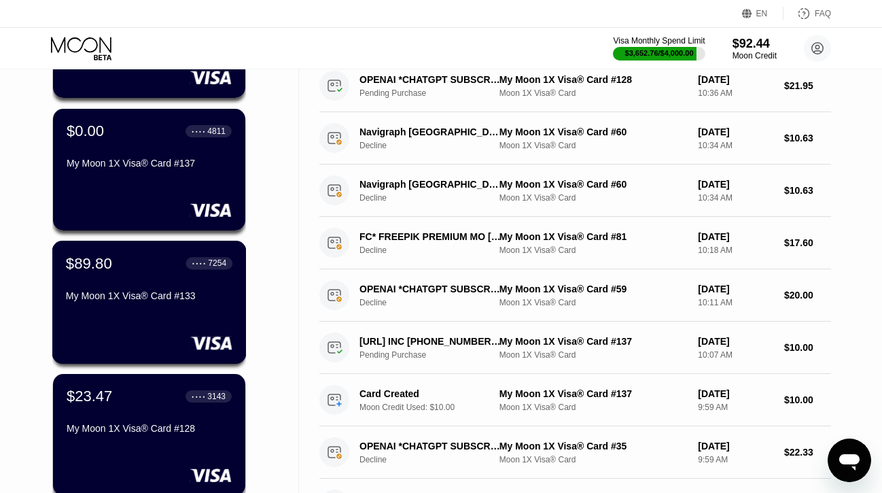
scroll to position [302, 0]
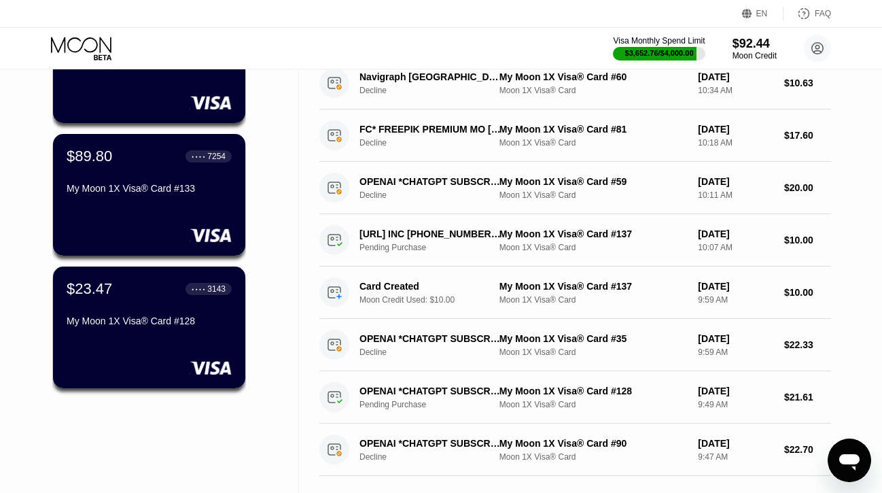
click at [123, 291] on div "$23.47 ● ● ● ● 3143" at bounding box center [149, 289] width 165 height 18
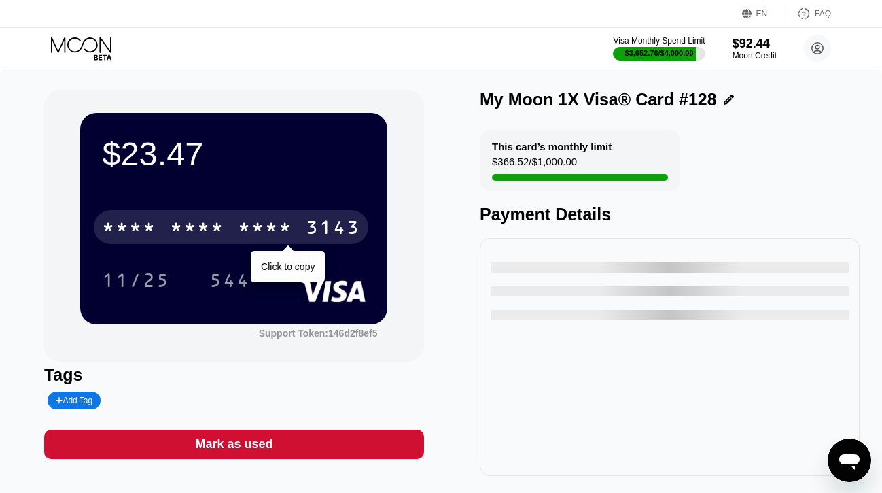
click at [147, 234] on div "* * * *" at bounding box center [129, 229] width 54 height 22
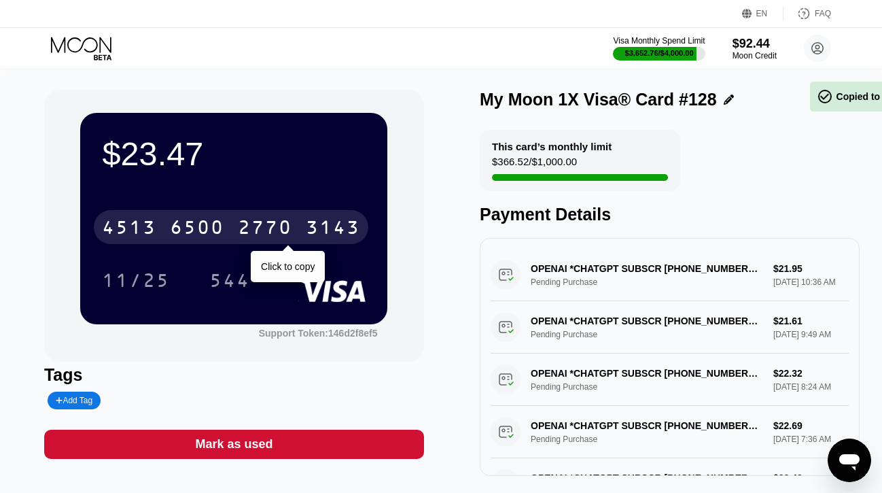
click at [147, 234] on div "4513" at bounding box center [129, 229] width 54 height 22
click at [147, 234] on div "* * * *" at bounding box center [129, 229] width 54 height 22
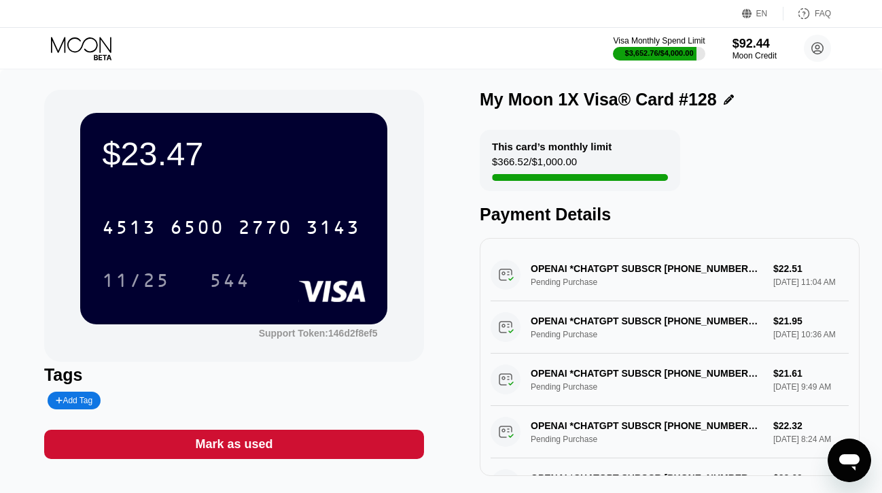
click at [88, 46] on icon at bounding box center [82, 49] width 63 height 24
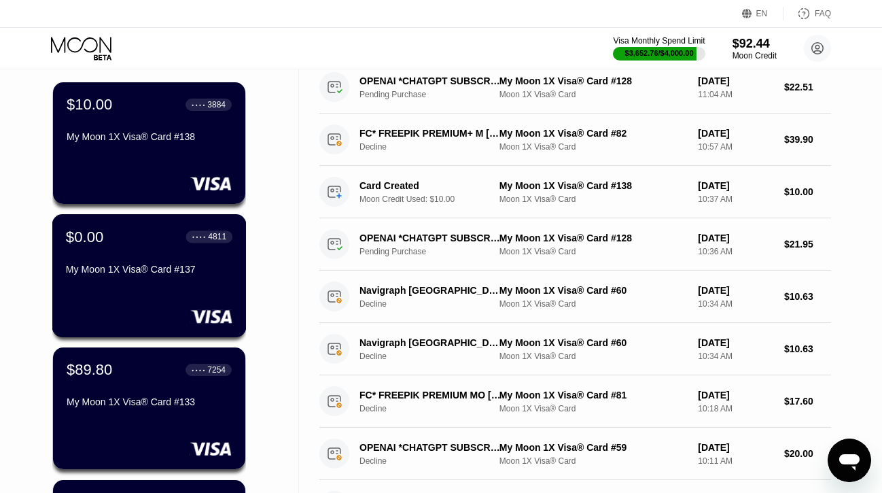
scroll to position [78, 0]
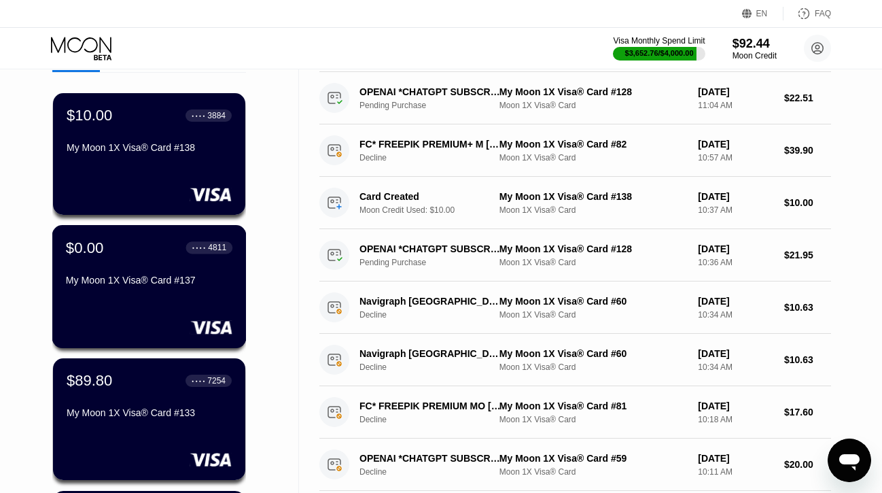
click at [124, 315] on div "$0.00 ● ● ● ● 4811 My Moon 1X Visa® Card #137" at bounding box center [149, 286] width 194 height 123
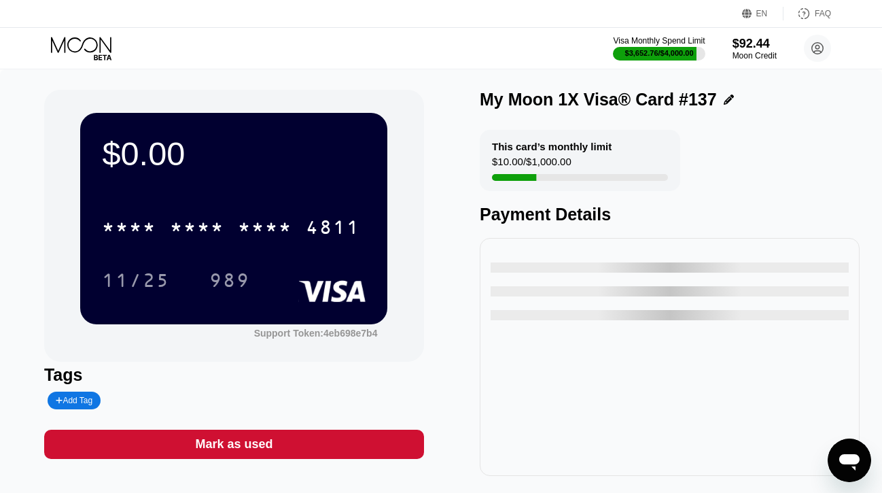
click at [300, 459] on div "Mark as used" at bounding box center [234, 443] width 380 height 29
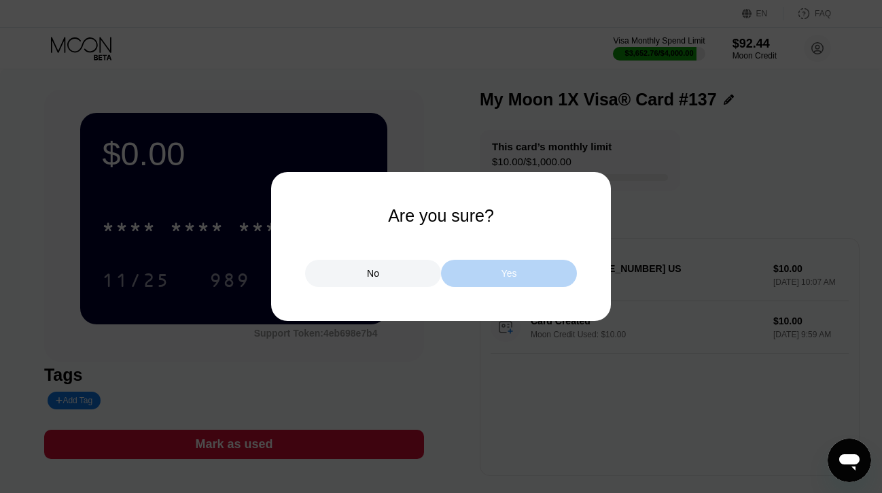
click at [512, 276] on div "Yes" at bounding box center [509, 273] width 16 height 12
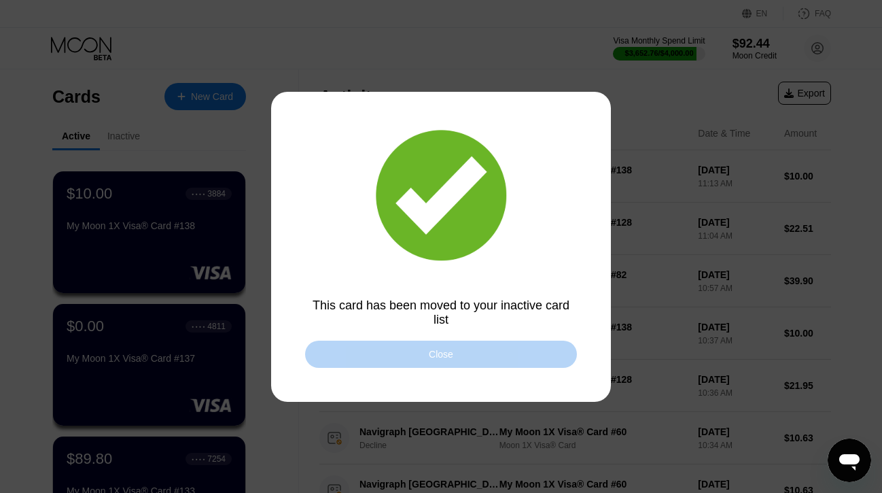
click at [371, 351] on div "Close" at bounding box center [441, 353] width 272 height 27
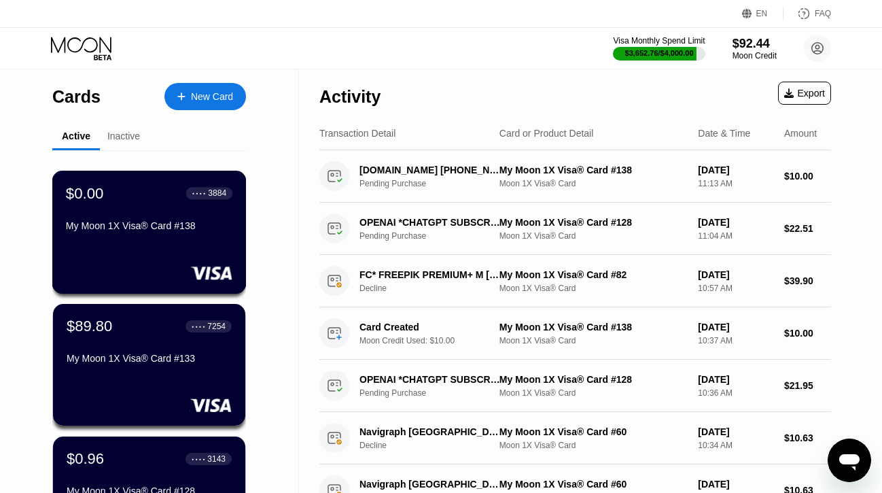
click at [148, 240] on div "$0.00 ● ● ● ● 3884 My Moon 1X Visa® Card #138" at bounding box center [149, 232] width 194 height 123
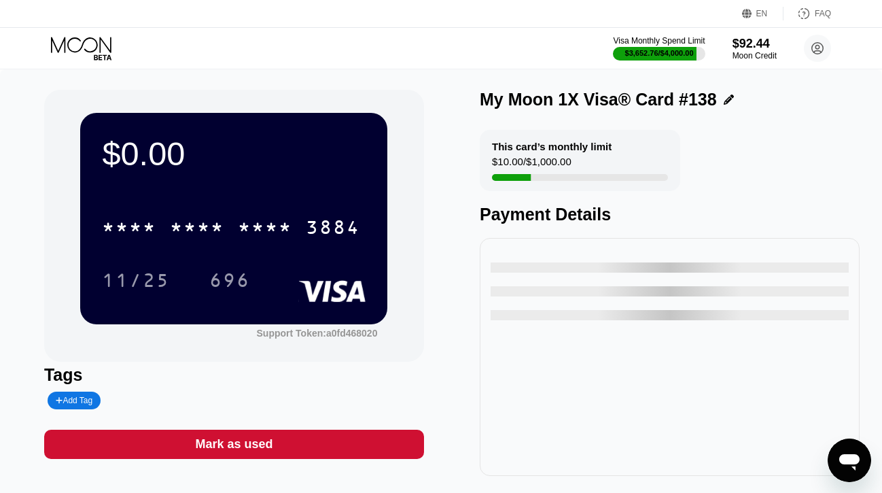
click at [245, 435] on div "Mark as used" at bounding box center [234, 443] width 380 height 29
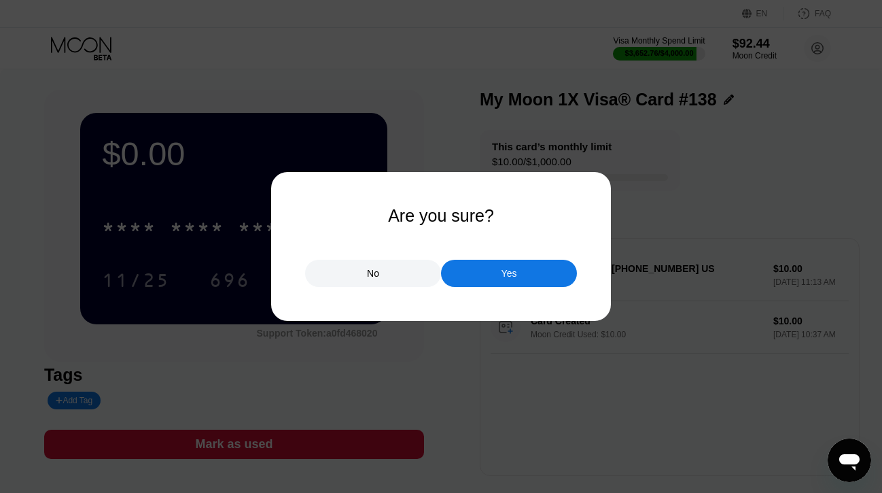
click at [487, 267] on div "Yes" at bounding box center [509, 273] width 136 height 27
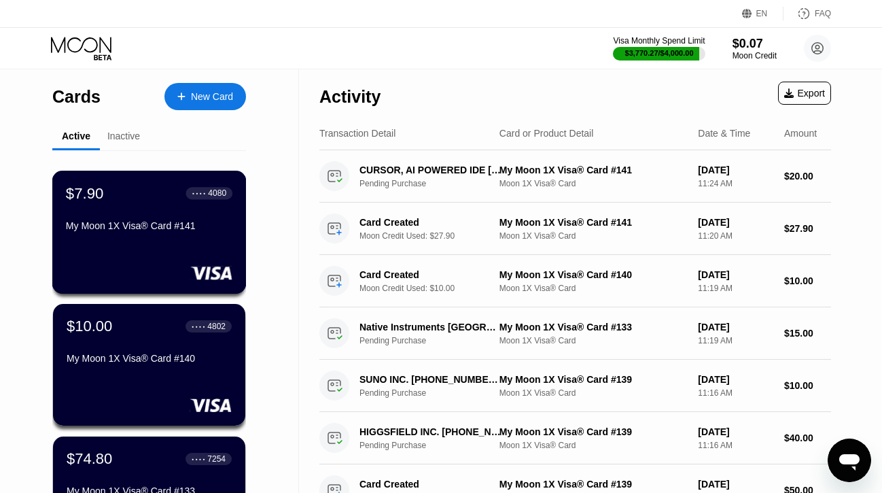
click at [120, 211] on div "$7.90 ● ● ● ● 4080 My Moon 1X Visa® Card #141" at bounding box center [149, 210] width 166 height 52
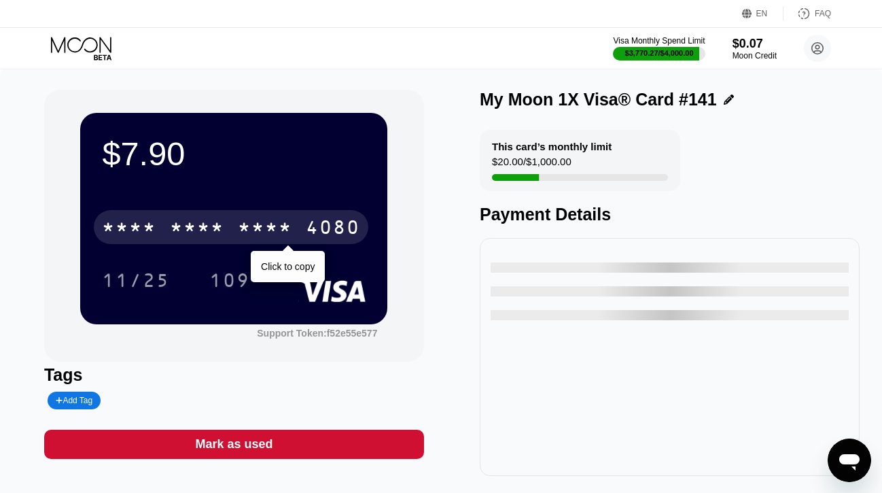
click at [189, 234] on div "* * * *" at bounding box center [197, 229] width 54 height 22
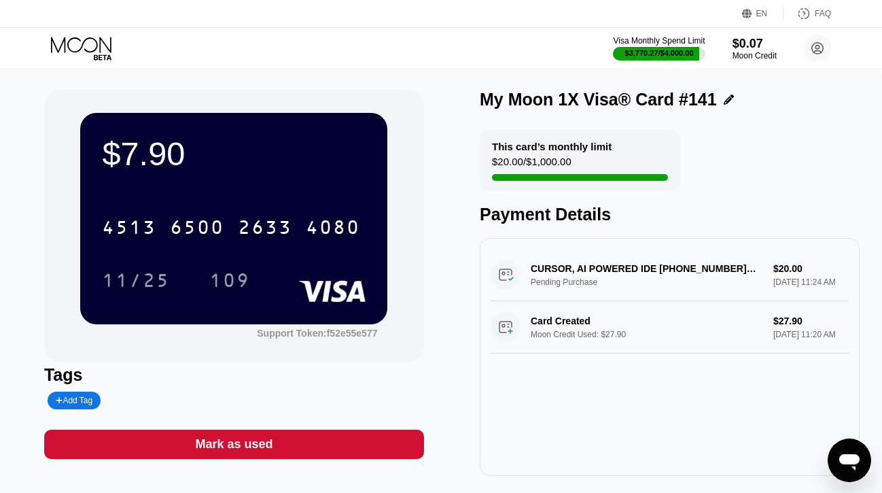
click at [287, 443] on div "Mark as used" at bounding box center [234, 443] width 380 height 29
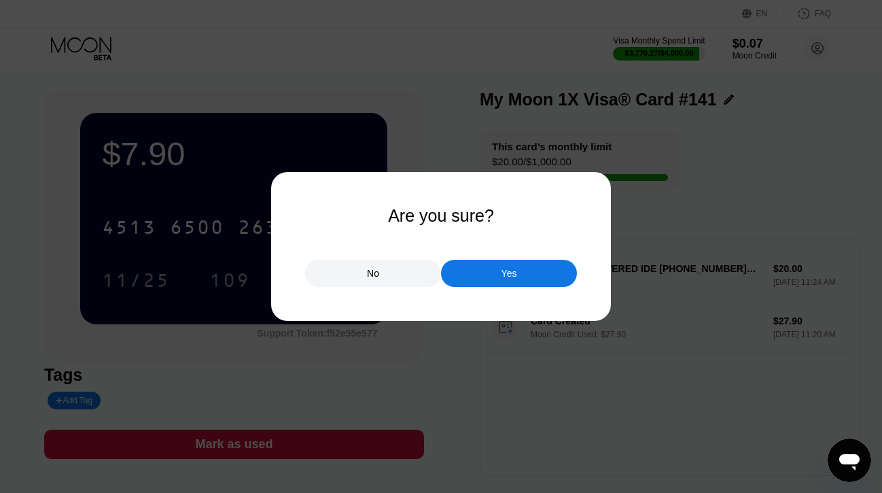
click at [480, 282] on div "Yes" at bounding box center [509, 273] width 136 height 27
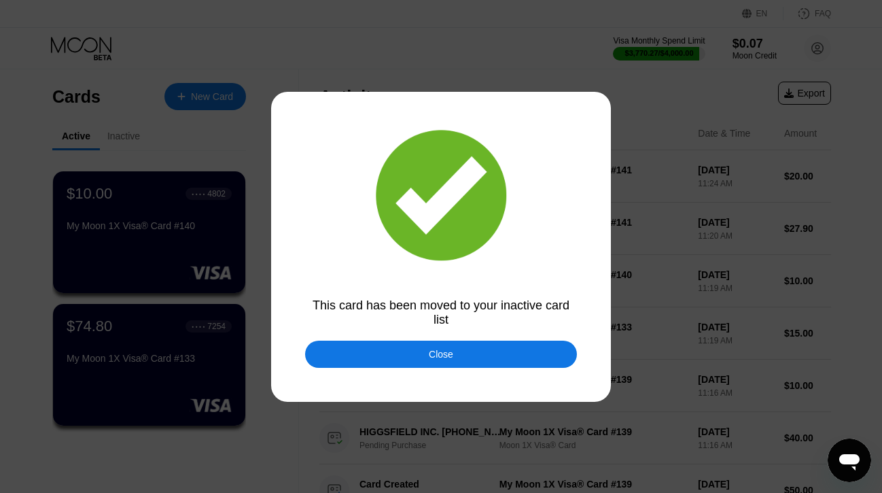
click at [441, 359] on div "Close" at bounding box center [441, 354] width 24 height 11
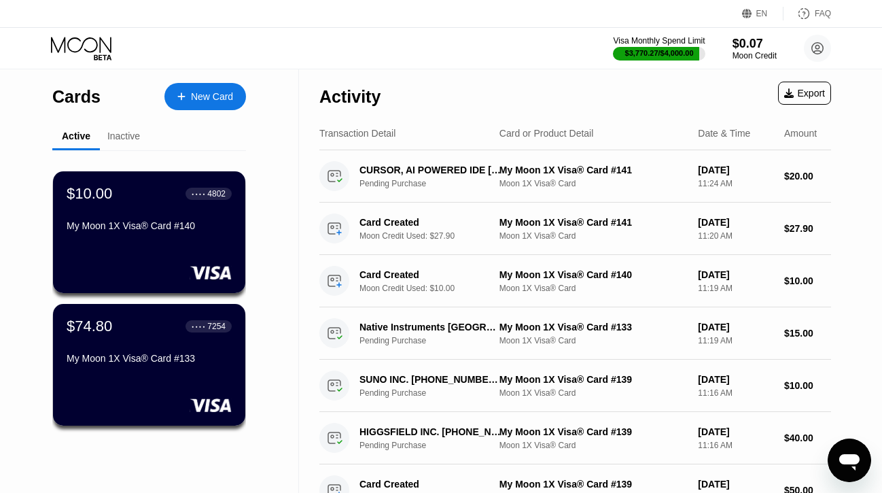
click at [99, 48] on icon at bounding box center [81, 45] width 60 height 16
click at [143, 245] on div "$10.00 ● ● ● ● 4802 My Moon 1X Visa® Card #140" at bounding box center [149, 232] width 194 height 123
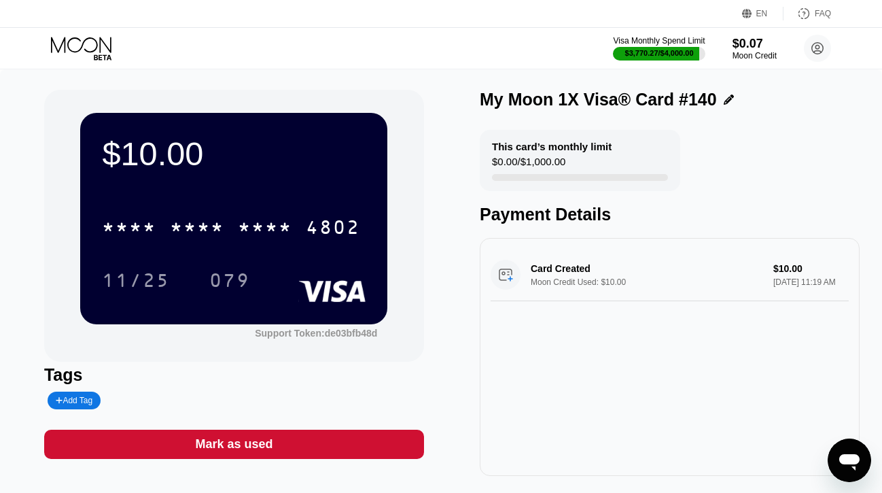
click at [80, 46] on icon at bounding box center [82, 49] width 63 height 24
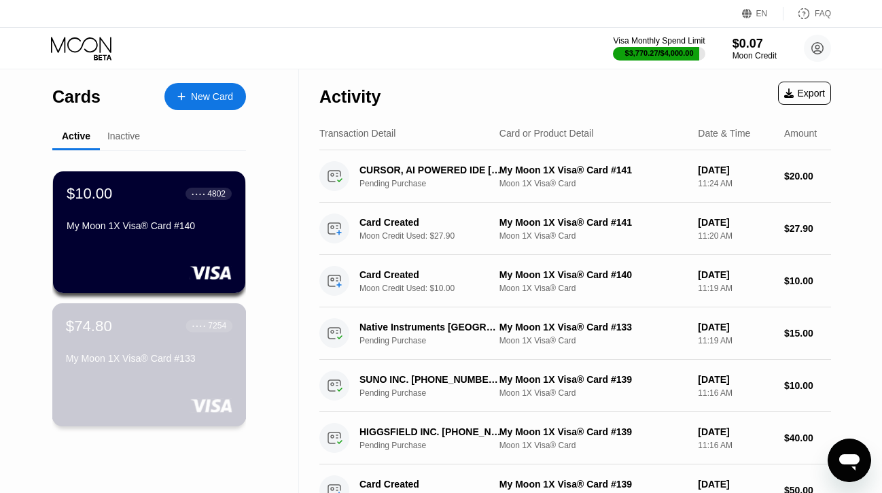
click at [155, 353] on div "My Moon 1X Visa® Card #133" at bounding box center [149, 358] width 166 height 11
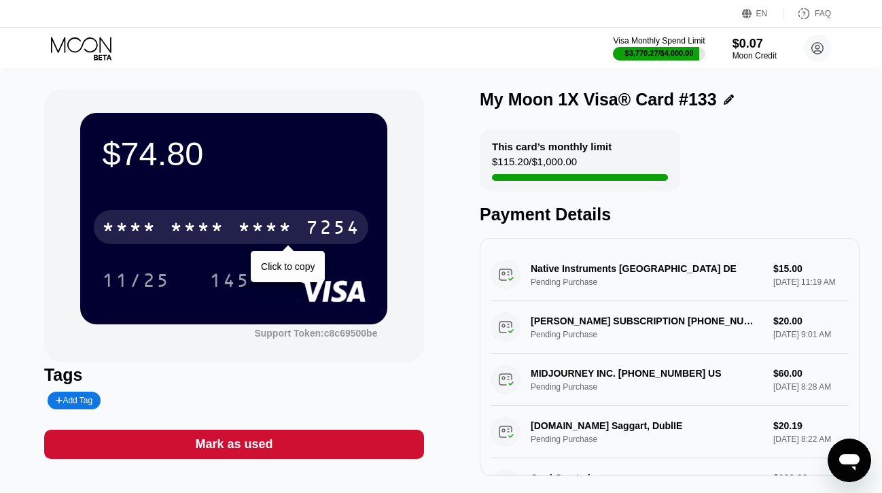
click at [227, 224] on div "* * * * * * * * * * * * 7254" at bounding box center [231, 227] width 274 height 34
click at [227, 224] on div "[CREDIT_CARD_NUMBER]" at bounding box center [231, 227] width 274 height 34
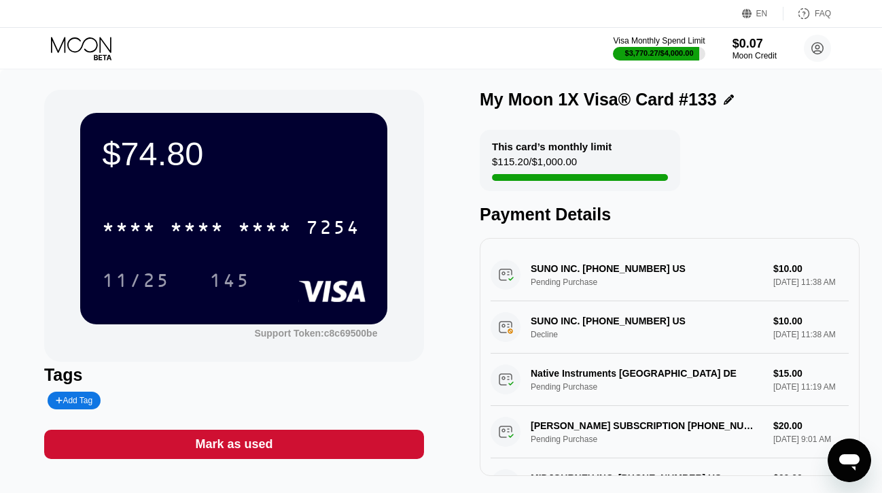
click at [94, 46] on icon at bounding box center [82, 49] width 63 height 24
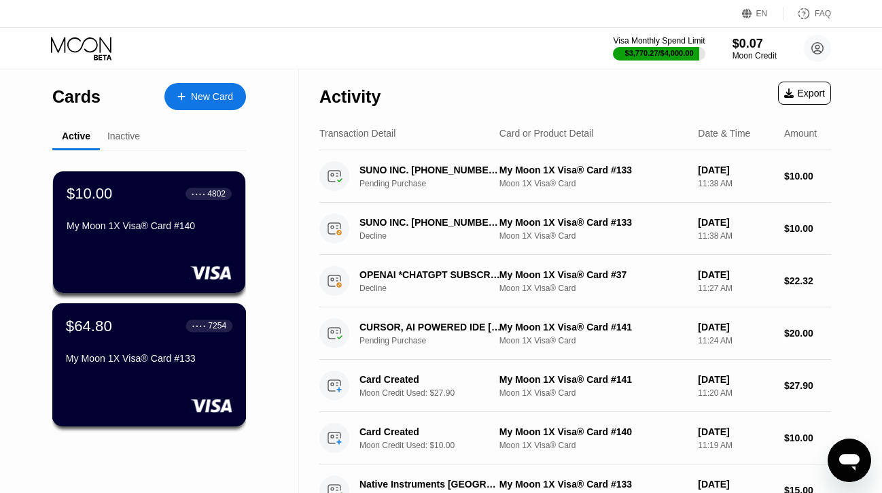
click at [149, 359] on div "My Moon 1X Visa® Card #133" at bounding box center [149, 358] width 166 height 11
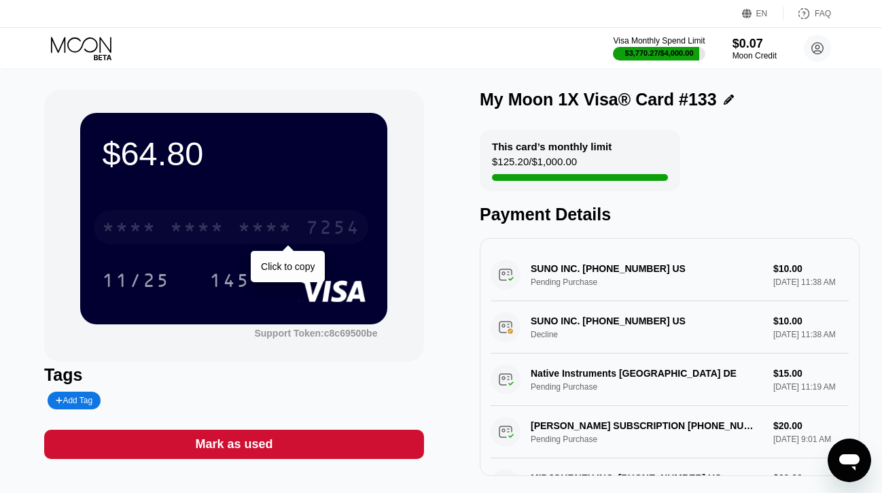
click at [207, 221] on div "* * * *" at bounding box center [197, 229] width 54 height 22
click at [207, 221] on div "6500" at bounding box center [197, 229] width 54 height 22
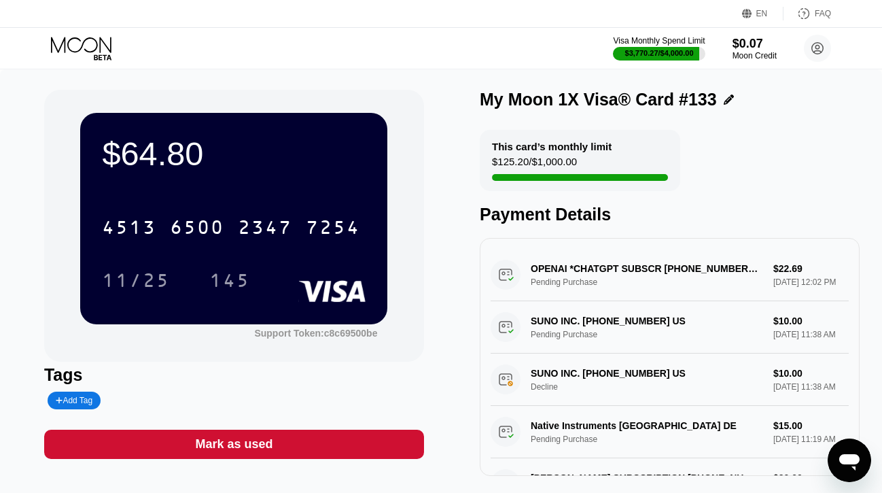
click at [92, 45] on icon at bounding box center [82, 49] width 63 height 24
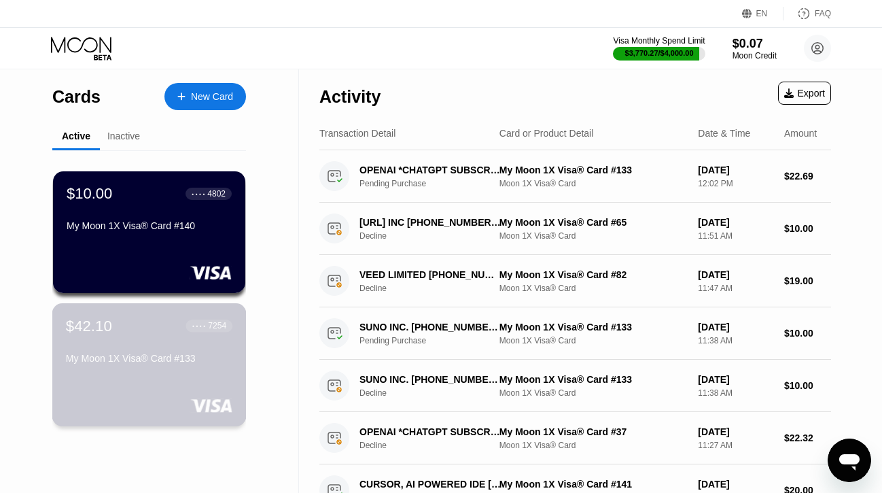
click at [116, 346] on div "$42.10 ● ● ● ● 7254 My Moon 1X Visa® Card #133" at bounding box center [149, 343] width 166 height 52
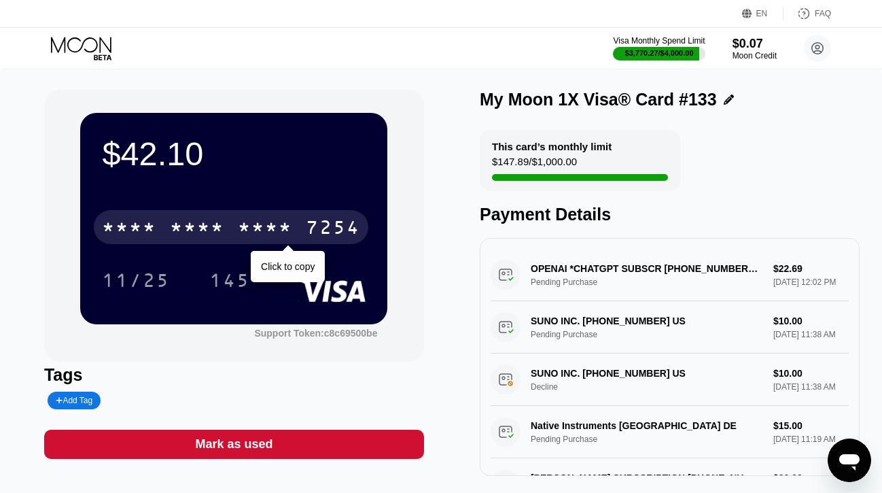
click at [188, 237] on div "* * * *" at bounding box center [197, 229] width 54 height 22
click at [188, 237] on div "6500" at bounding box center [197, 229] width 54 height 22
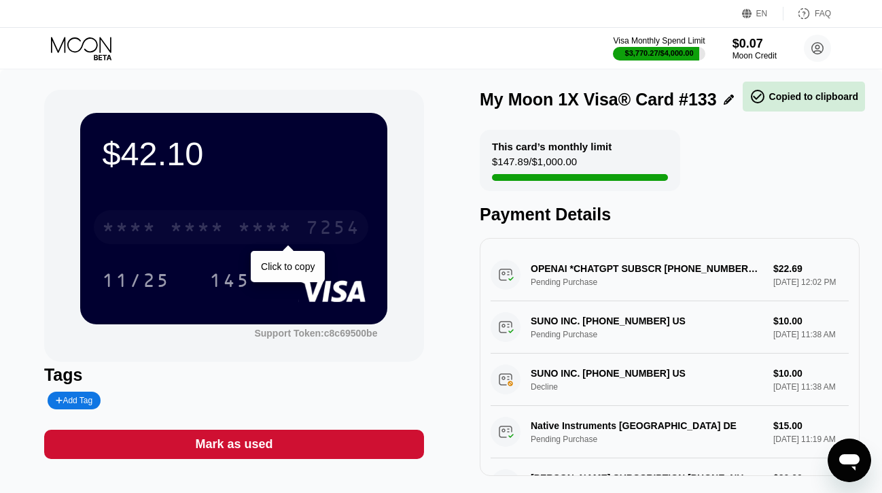
click at [188, 237] on div "* * * *" at bounding box center [197, 229] width 54 height 22
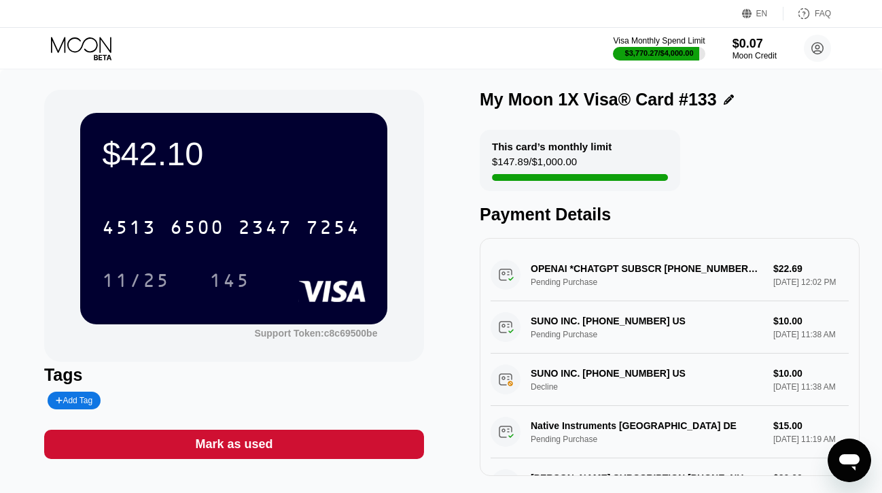
click at [93, 37] on icon at bounding box center [82, 49] width 63 height 24
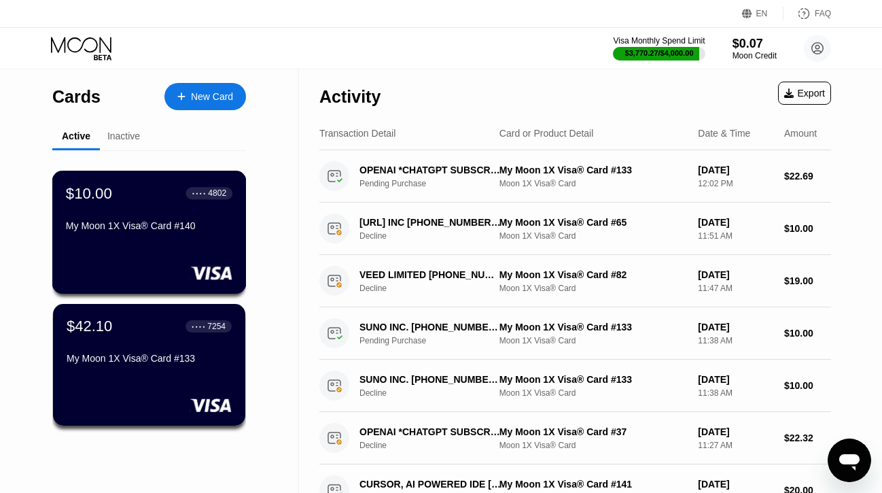
click at [155, 230] on div "My Moon 1X Visa® Card #140" at bounding box center [149, 225] width 166 height 11
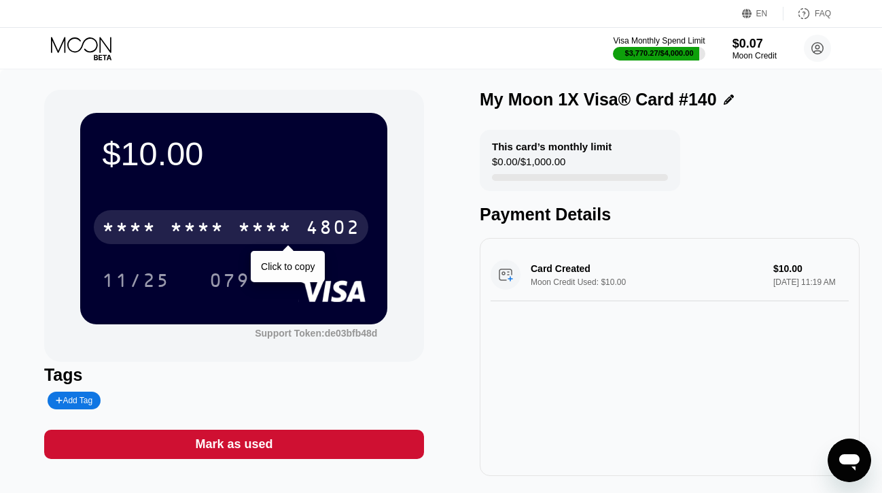
click at [306, 223] on div "* * * * * * * * * * * * 4802" at bounding box center [231, 227] width 274 height 34
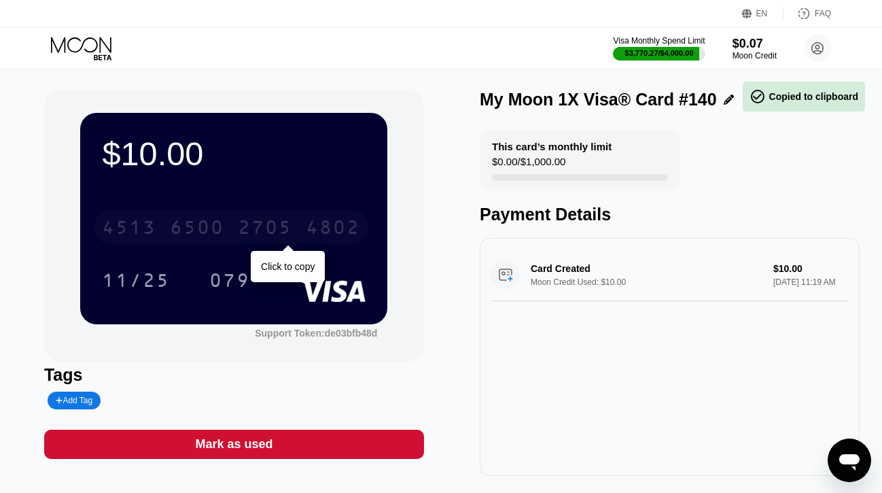
click at [306, 223] on div "4513 6500 2705 4802" at bounding box center [231, 227] width 274 height 34
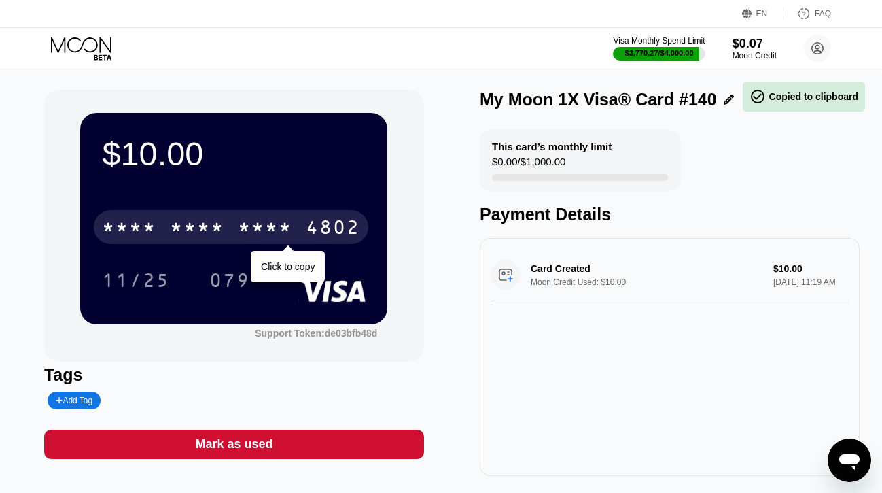
click at [306, 223] on div "* * * * * * * * * * * * 4802" at bounding box center [231, 227] width 274 height 34
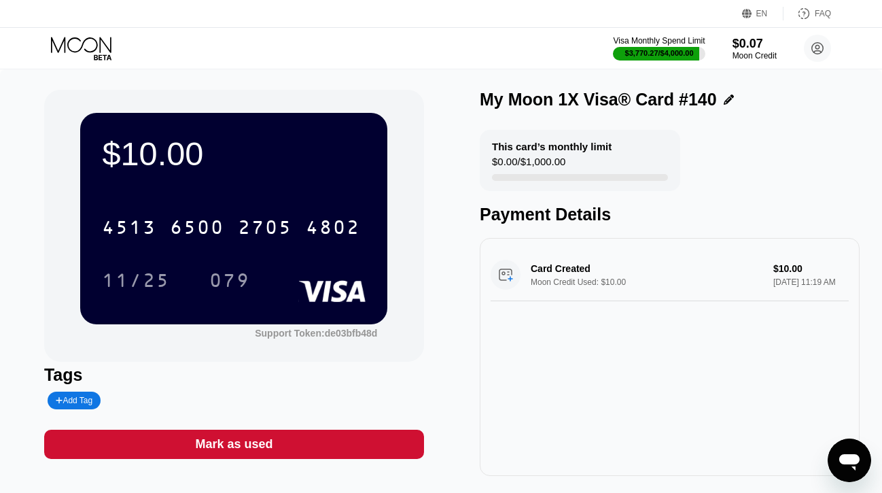
click at [81, 43] on icon at bounding box center [82, 49] width 63 height 24
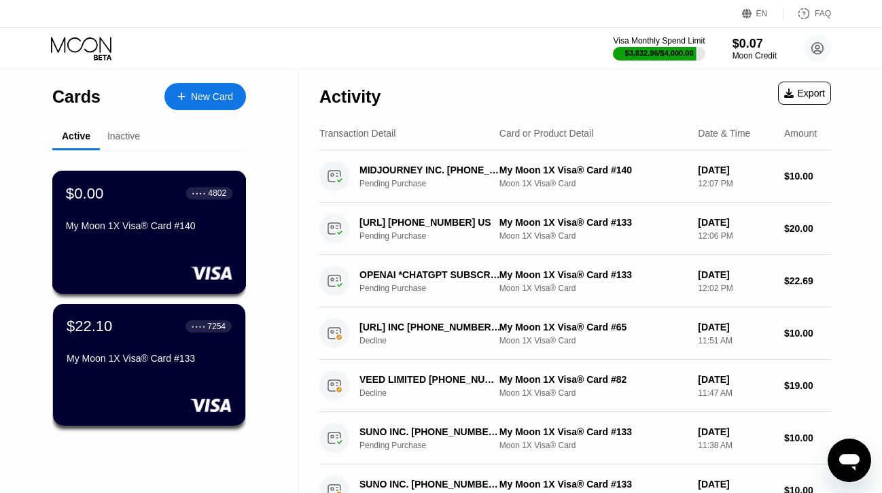
click at [155, 216] on div "$0.00 ● ● ● ● 4802 My Moon 1X Visa® Card #140" at bounding box center [149, 210] width 166 height 52
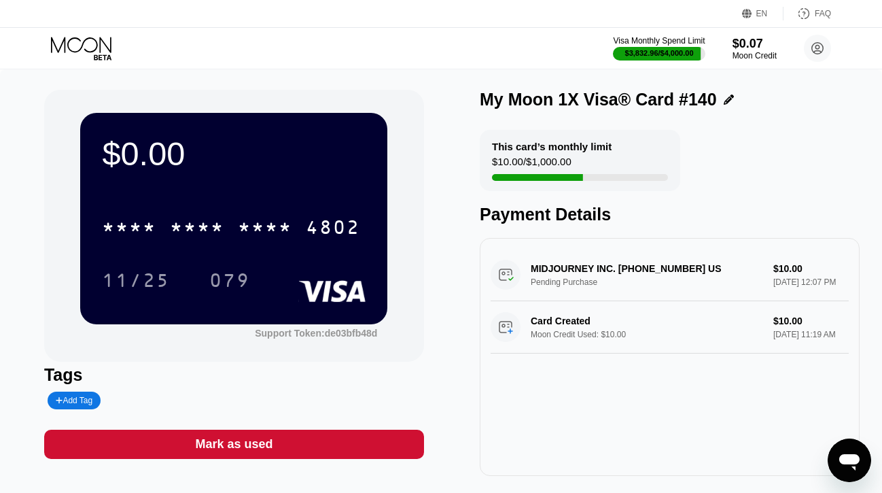
click at [253, 442] on div "Mark as used" at bounding box center [233, 444] width 77 height 16
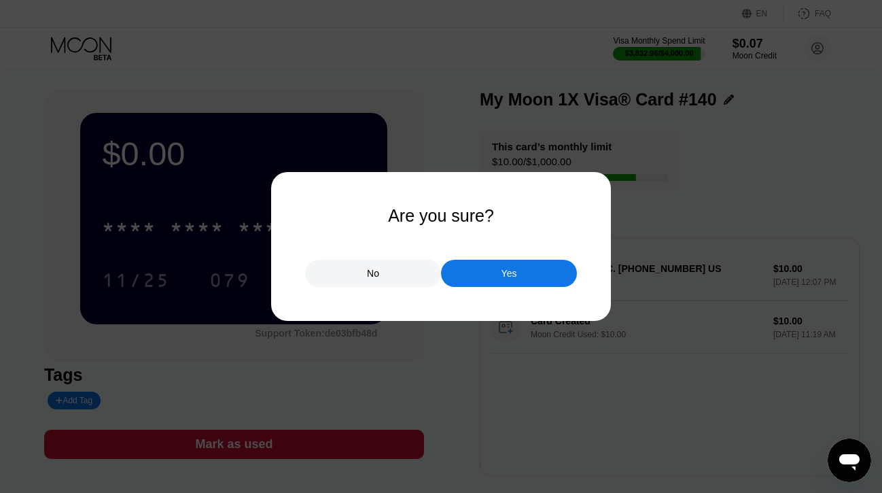
click at [465, 274] on div "Yes" at bounding box center [509, 273] width 136 height 27
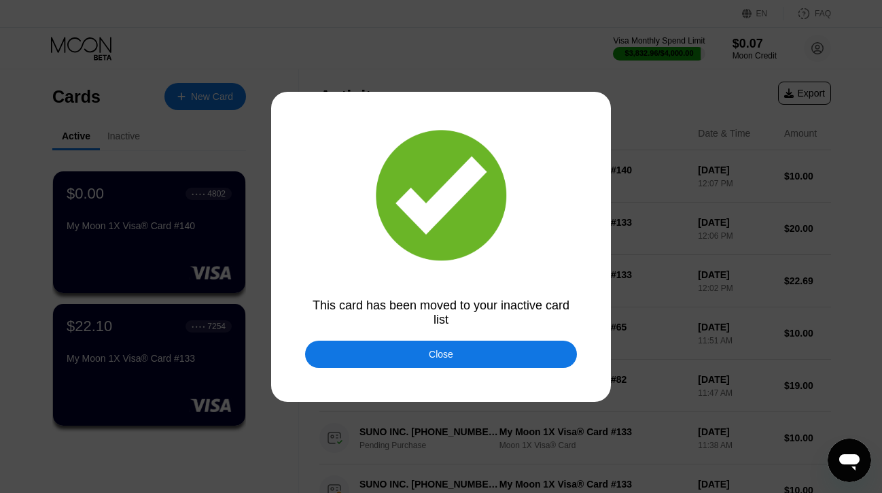
click at [419, 360] on div "Close" at bounding box center [441, 353] width 272 height 27
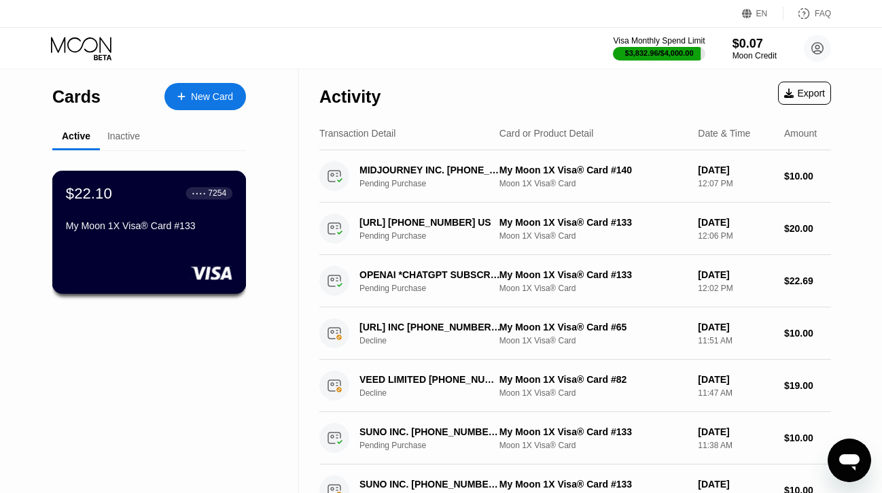
click at [150, 236] on div "My Moon 1X Visa® Card #133" at bounding box center [149, 228] width 166 height 16
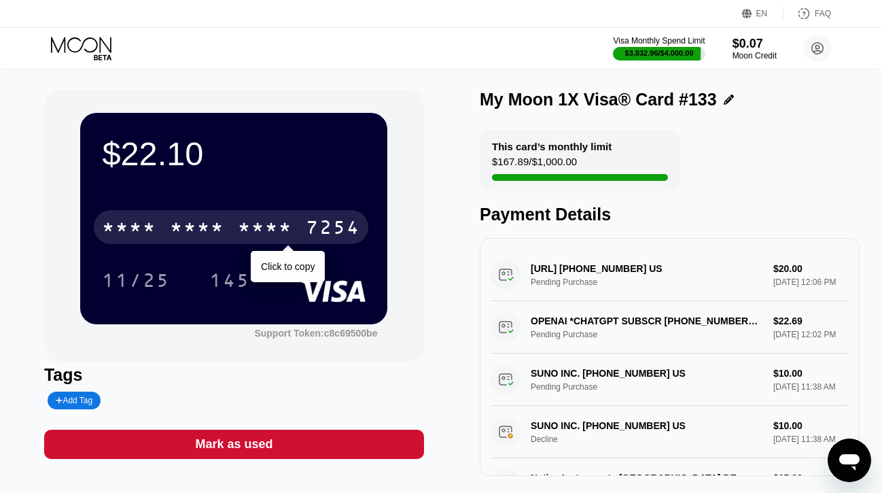
click at [179, 224] on div "* * * *" at bounding box center [197, 229] width 54 height 22
click at [179, 224] on div "6500" at bounding box center [197, 229] width 54 height 22
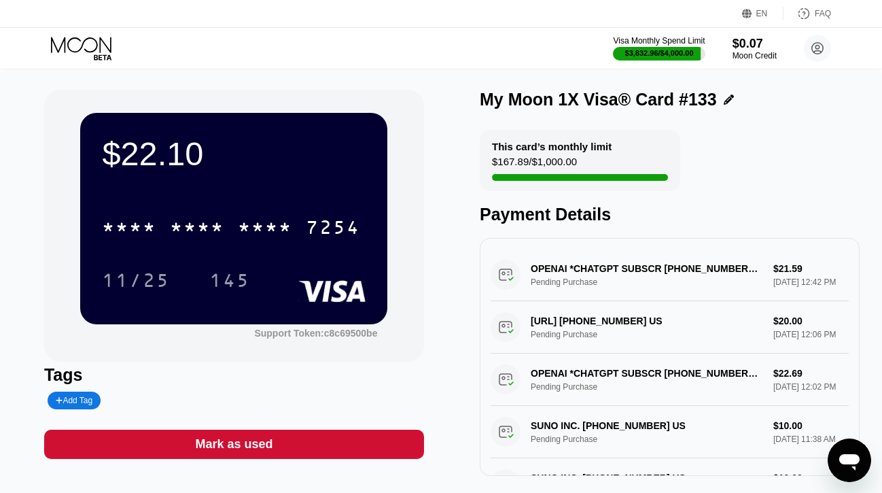
click at [99, 48] on icon at bounding box center [81, 45] width 60 height 16
